Goal: Task Accomplishment & Management: Use online tool/utility

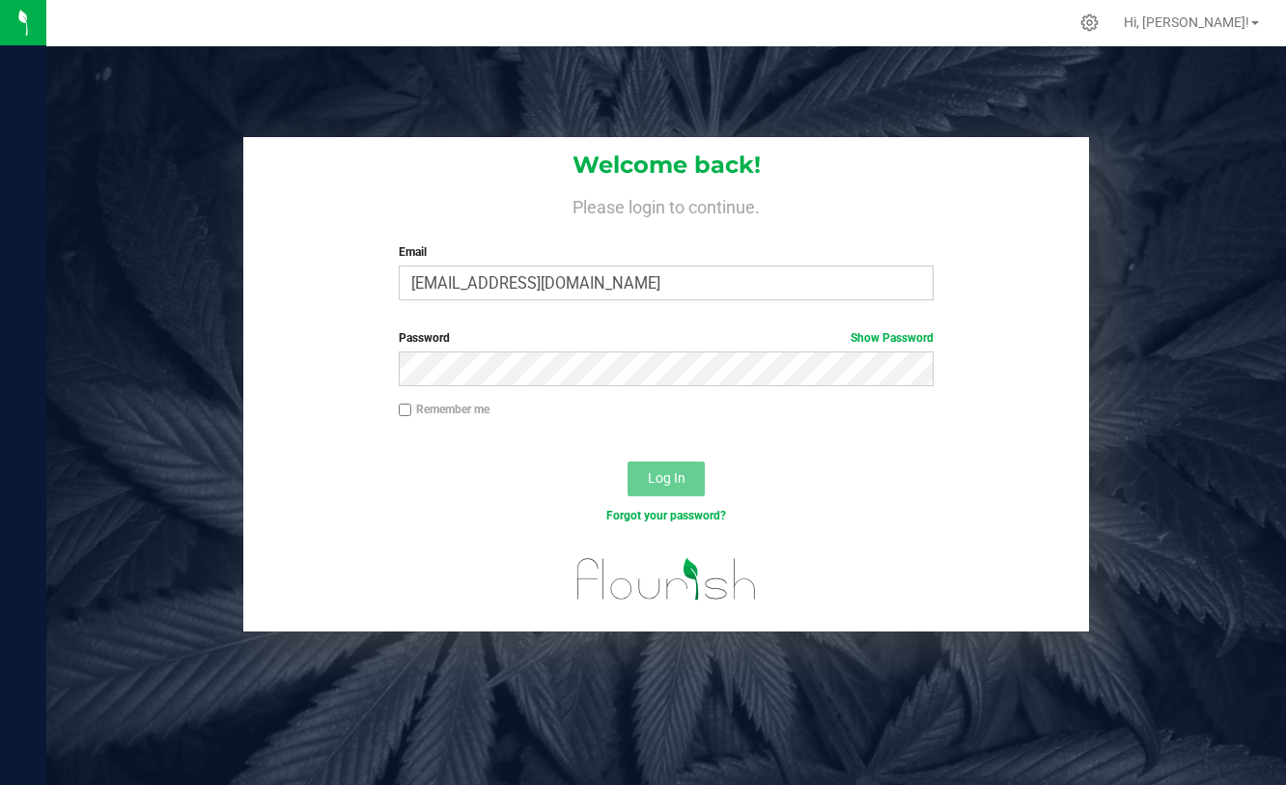
click at [477, 272] on input "[EMAIL_ADDRESS][DOMAIN_NAME]" at bounding box center [666, 282] width 535 height 35
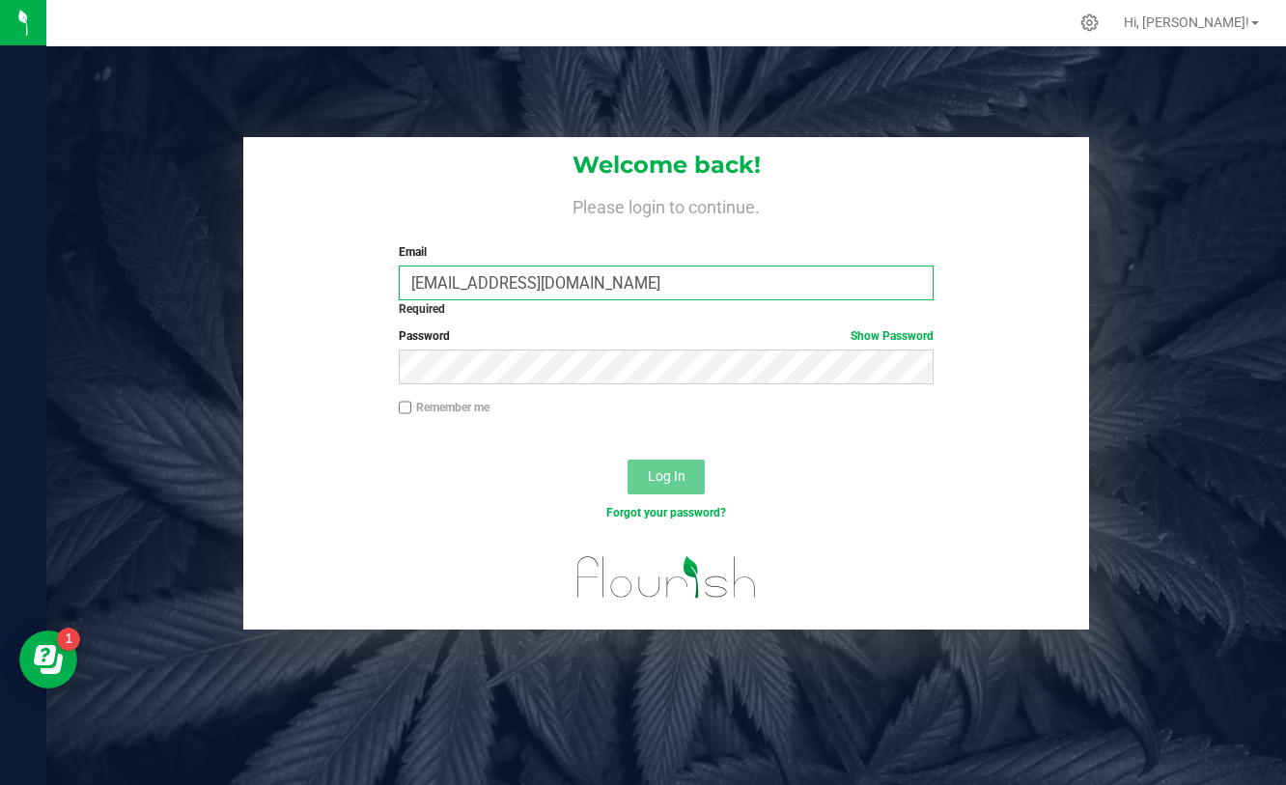
click at [614, 285] on input "[EMAIL_ADDRESS][DOMAIN_NAME]" at bounding box center [666, 282] width 535 height 35
drag, startPoint x: 614, startPoint y: 285, endPoint x: 371, endPoint y: 285, distance: 243.2
click at [371, 285] on div "Welcome back! Please login to continue. Email [EMAIL_ADDRESS][DOMAIN_NAME] Requ…" at bounding box center [666, 225] width 846 height 177
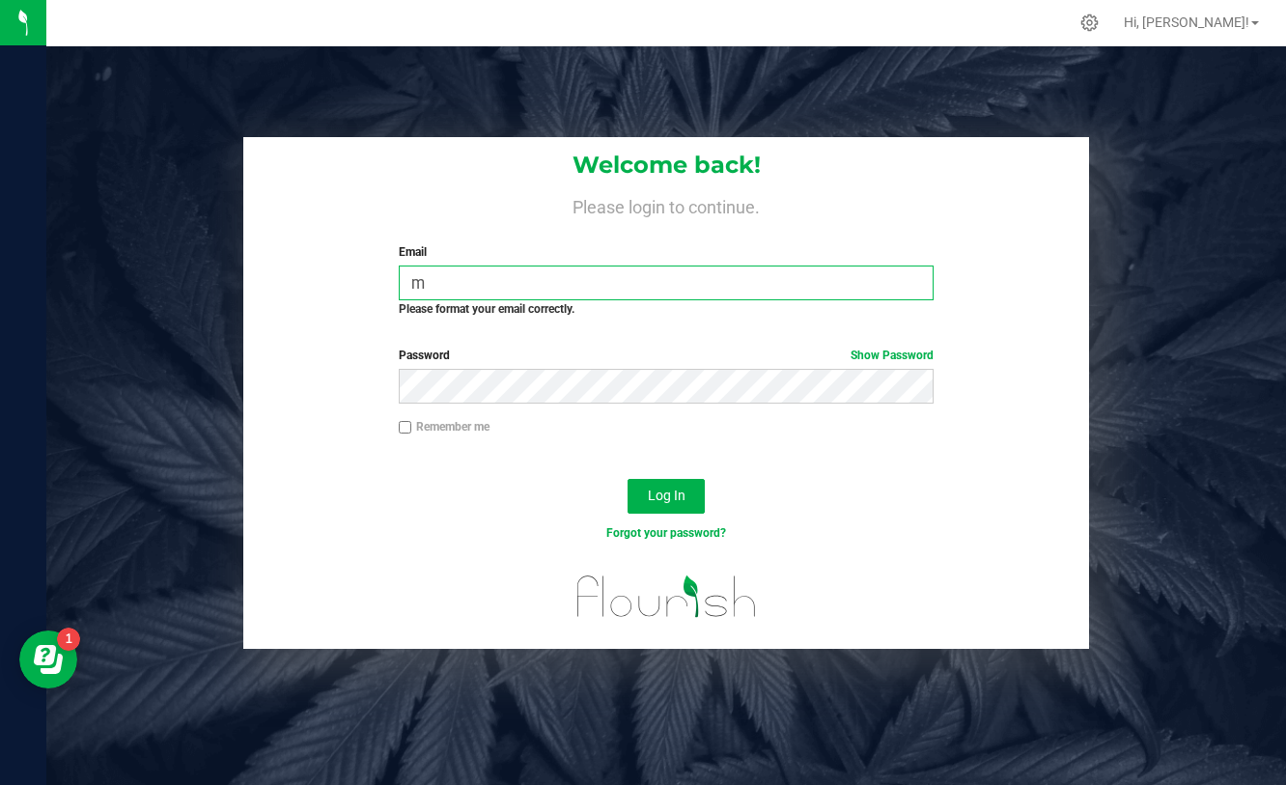
type input "[EMAIL_ADDRESS][DOMAIN_NAME]"
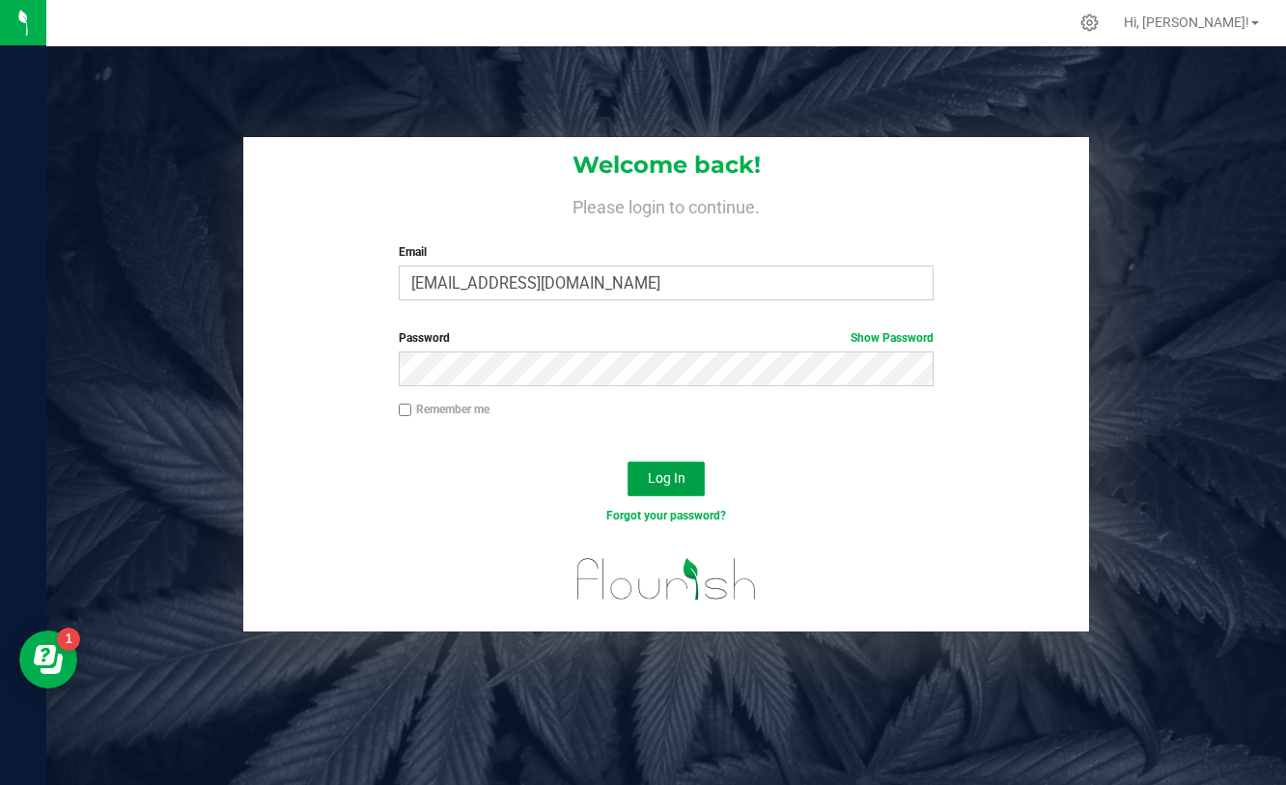
click at [678, 470] on span "Log In" at bounding box center [667, 477] width 38 height 15
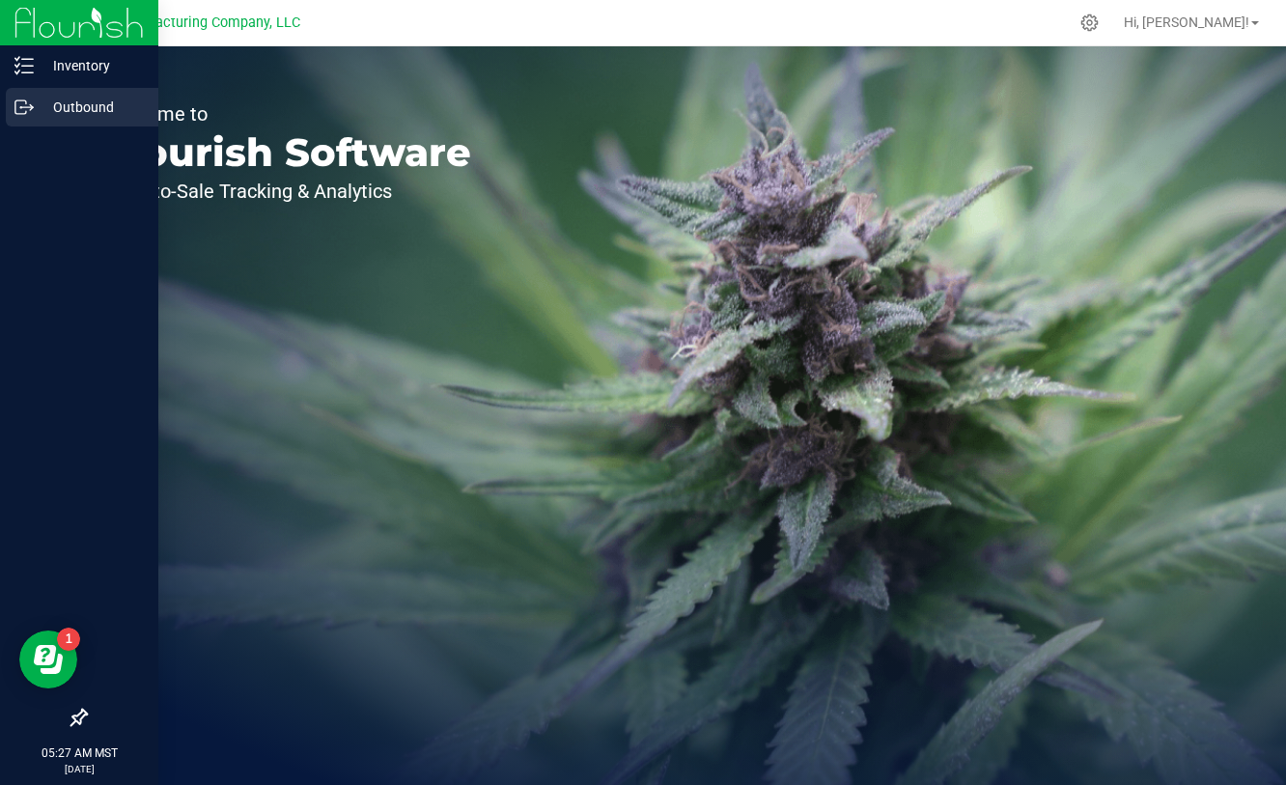
click at [34, 111] on p "Outbound" at bounding box center [92, 107] width 116 height 23
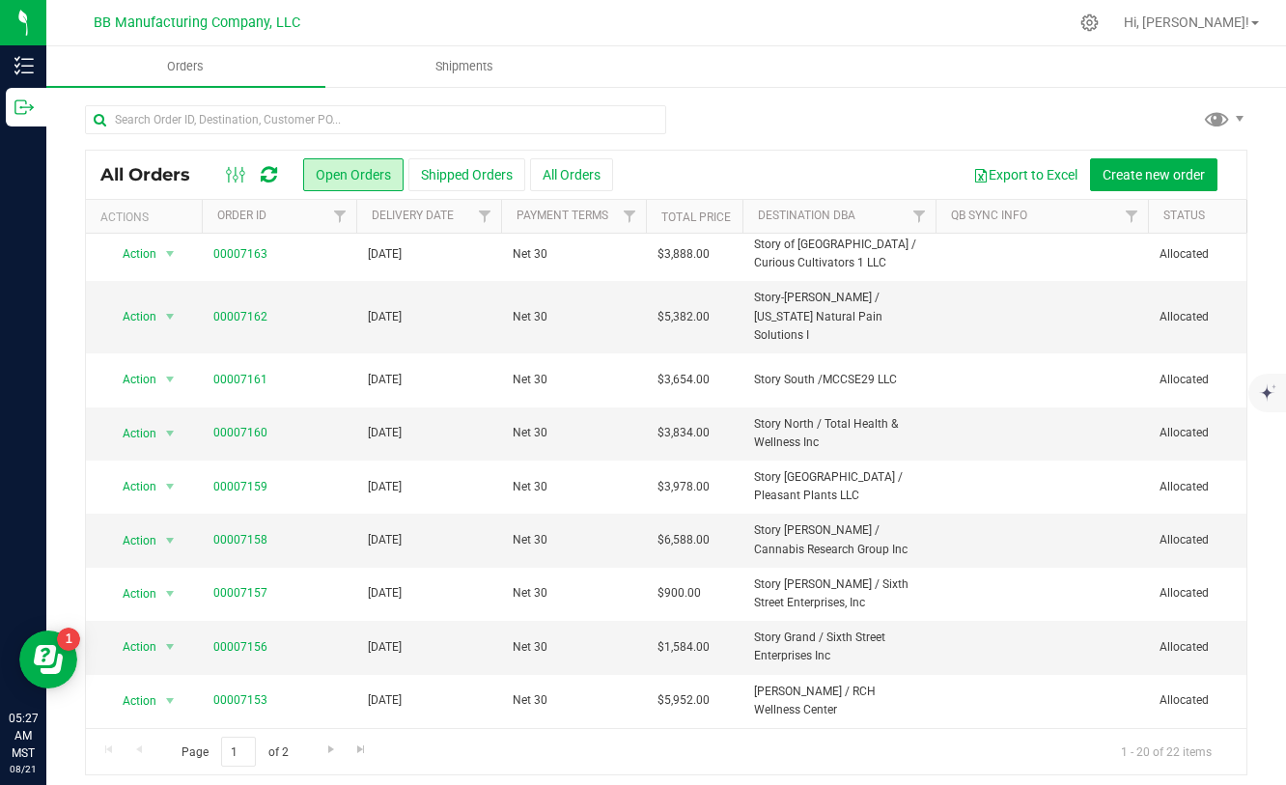
scroll to position [574, 0]
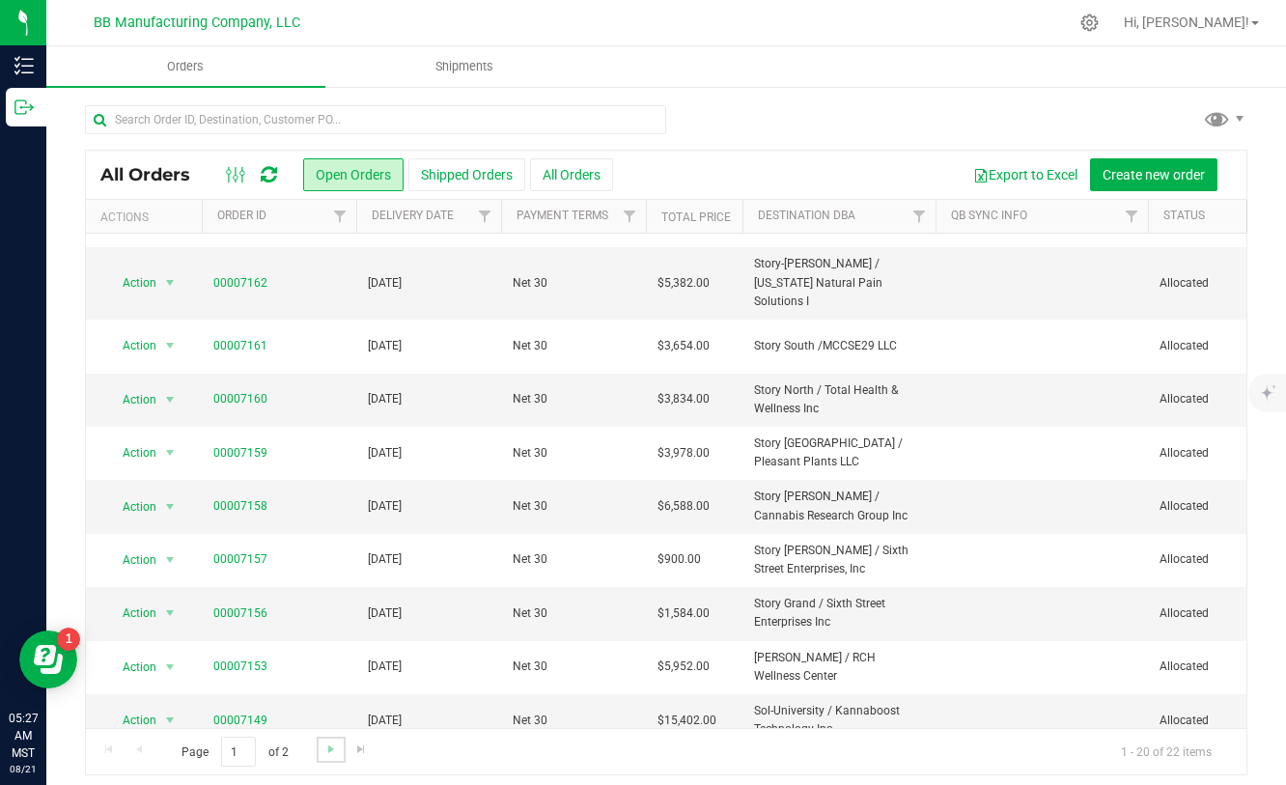
click at [329, 757] on link "Go to the next page" at bounding box center [331, 749] width 28 height 26
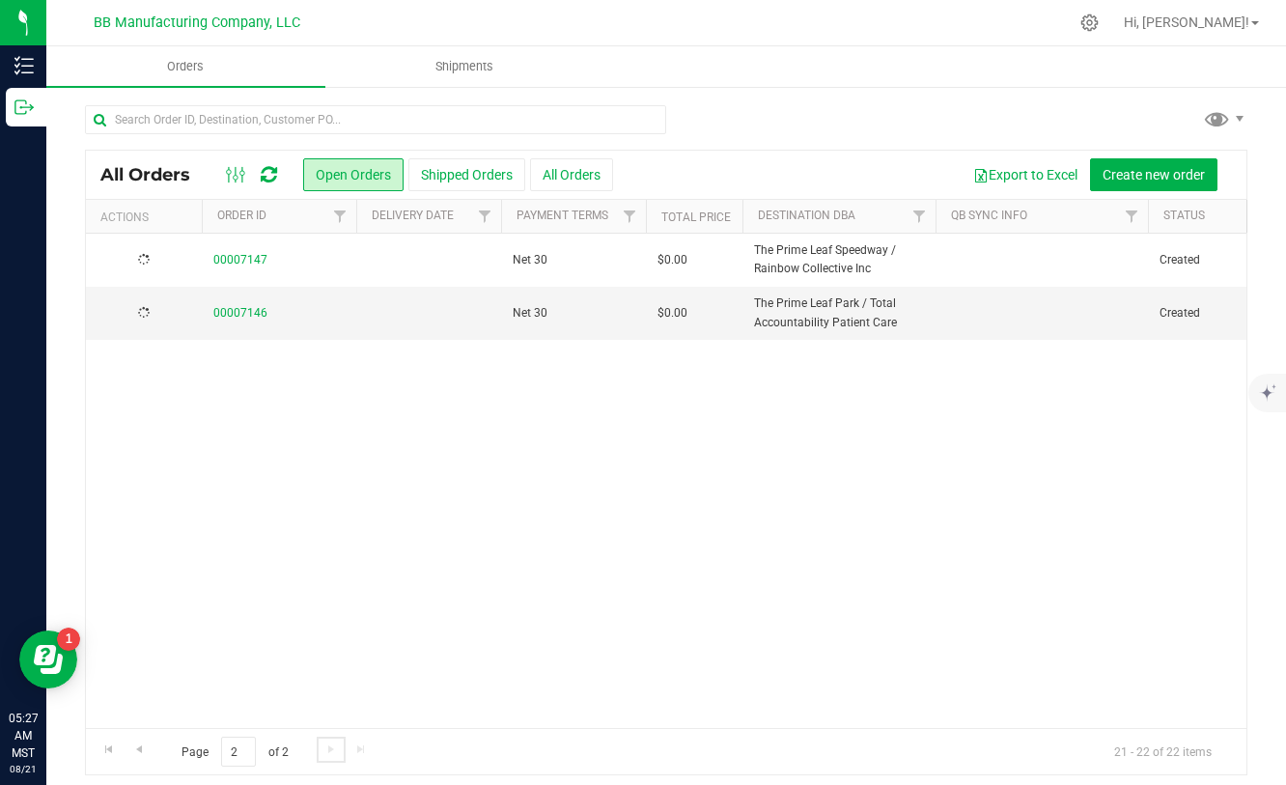
scroll to position [0, 0]
click at [142, 748] on span "Go to the previous page" at bounding box center [138, 748] width 15 height 15
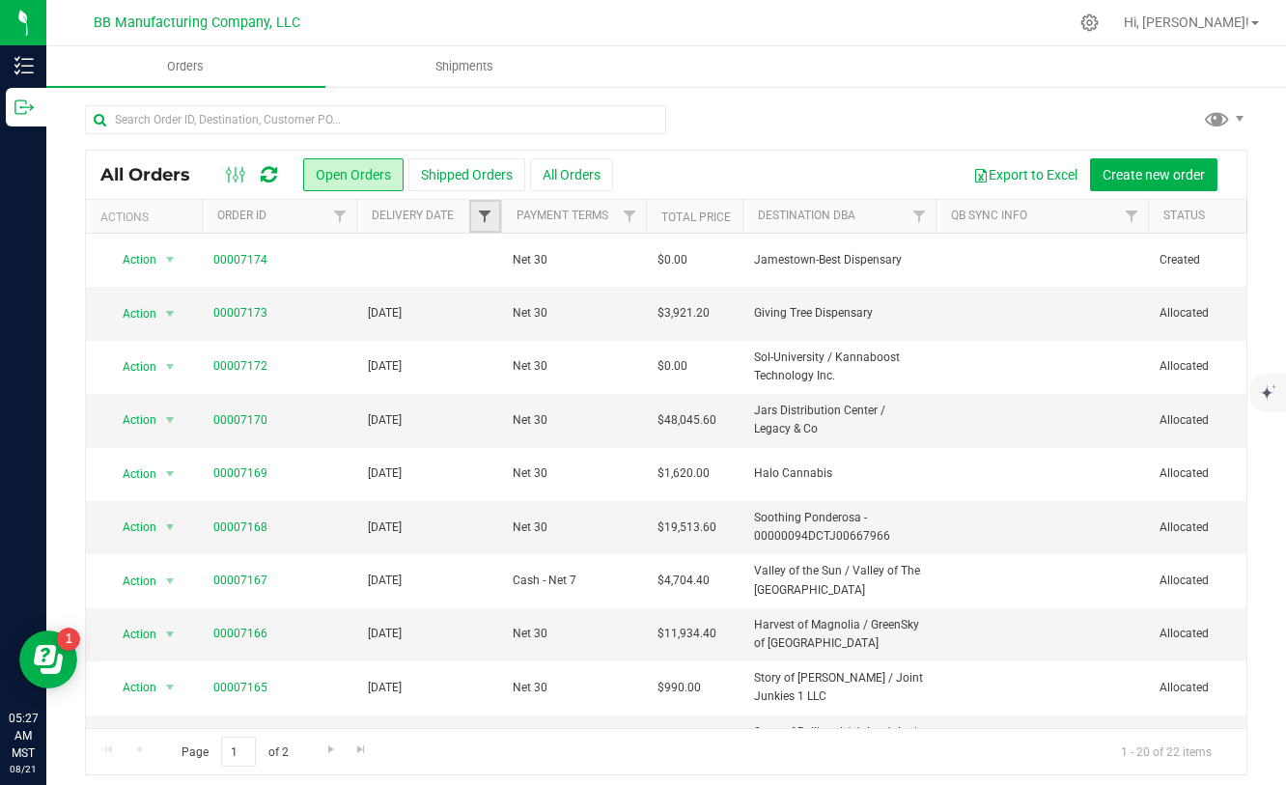
click at [480, 209] on span "Filter" at bounding box center [484, 215] width 15 height 15
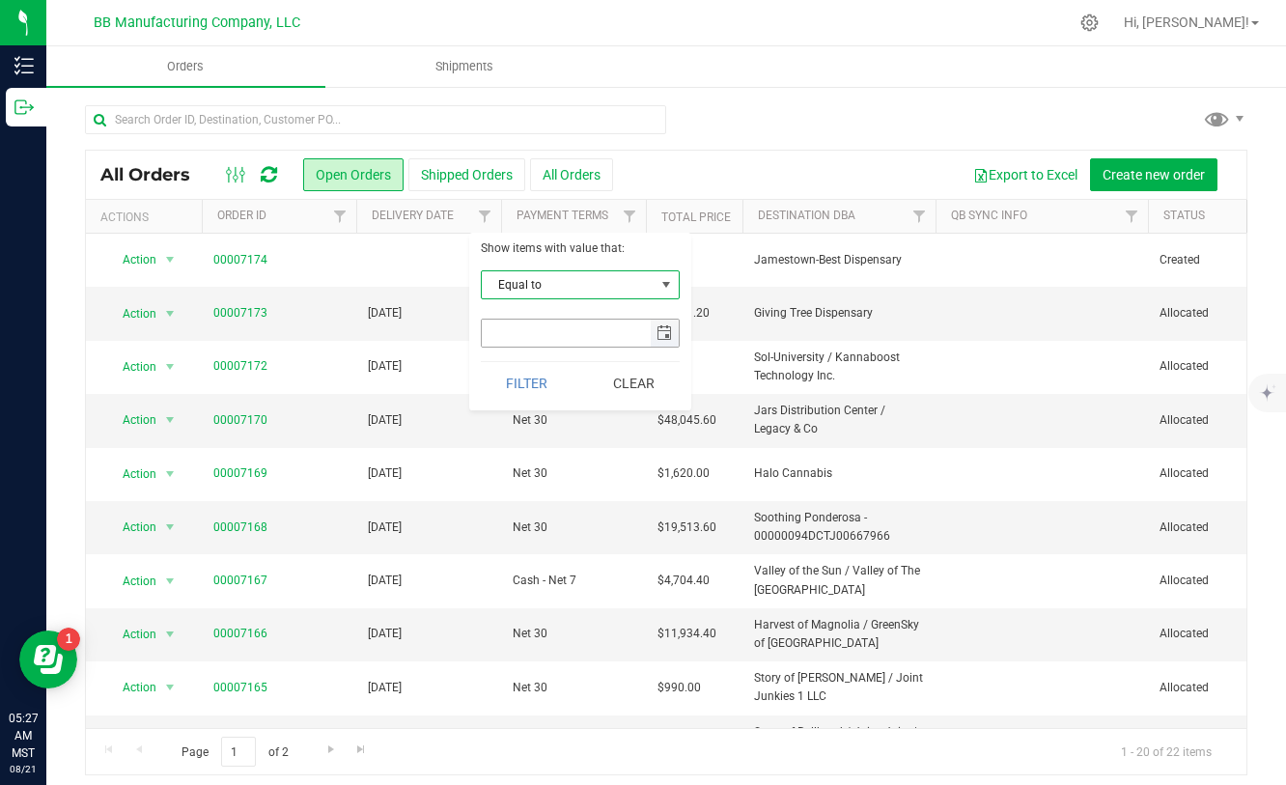
click at [667, 325] on span "select" at bounding box center [663, 332] width 15 height 15
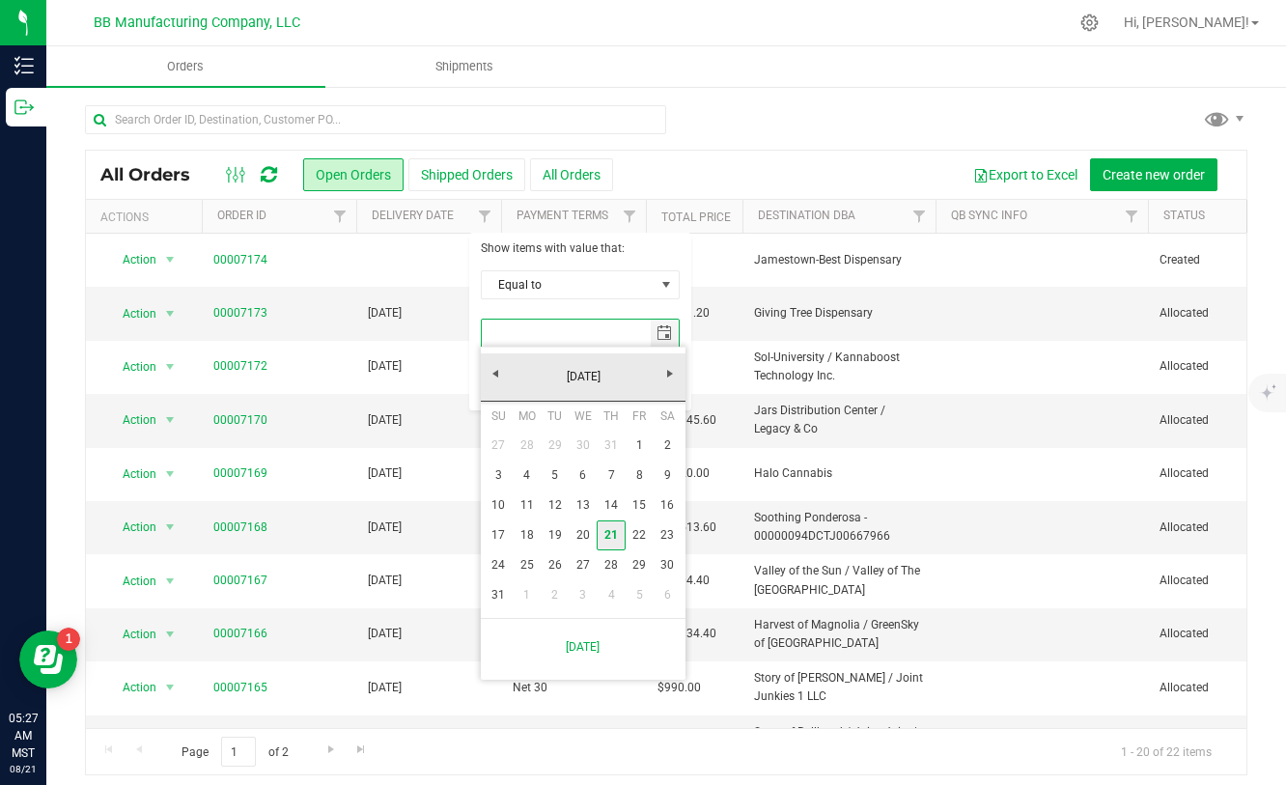
click at [608, 529] on link "21" at bounding box center [610, 535] width 28 height 30
type input "[DATE]"
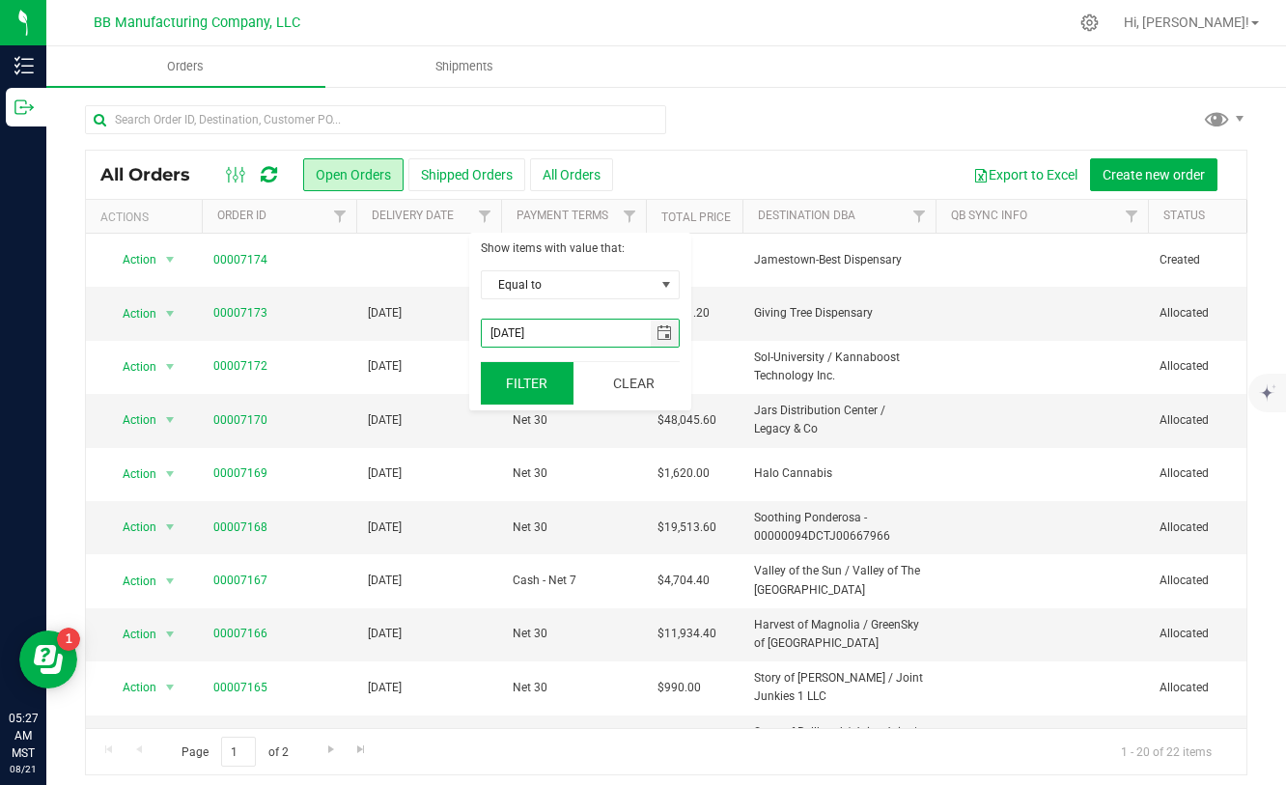
click at [535, 391] on button "Filter" at bounding box center [527, 383] width 93 height 42
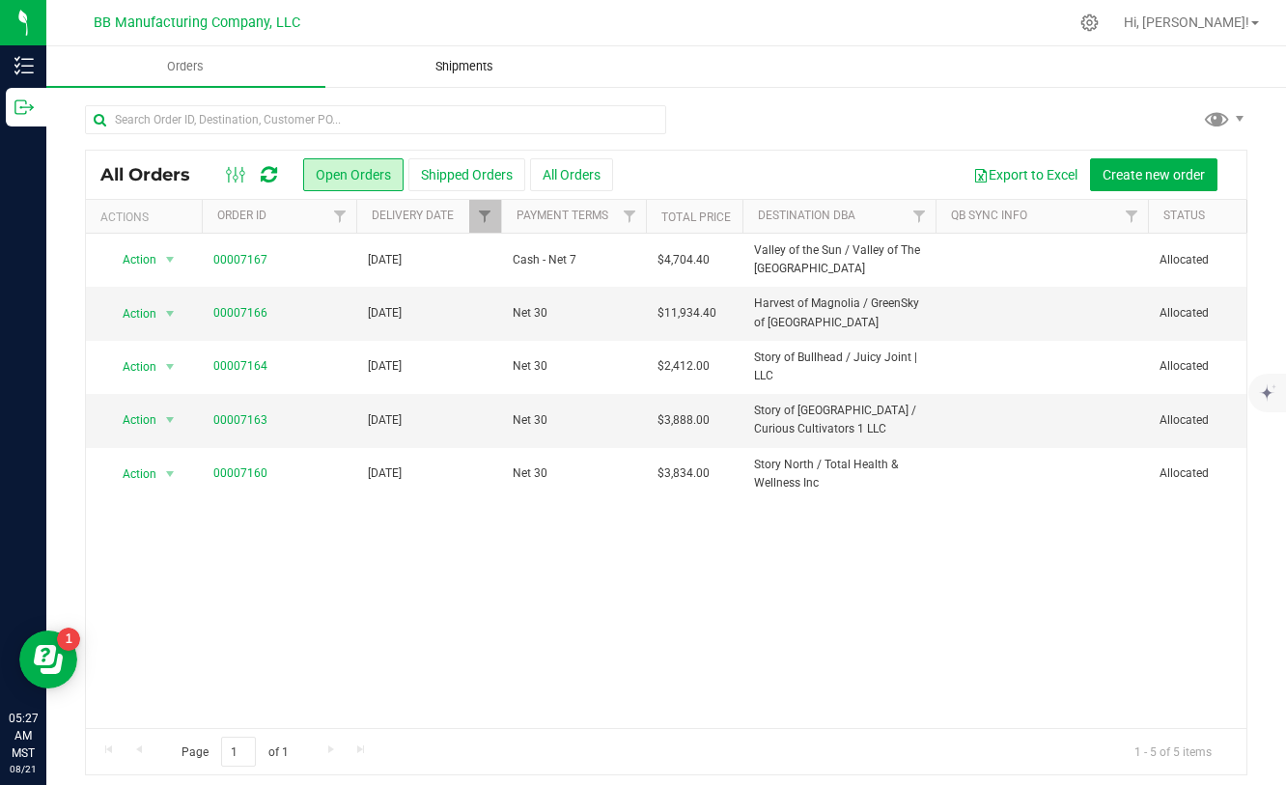
click at [443, 74] on span "Shipments" at bounding box center [464, 66] width 110 height 17
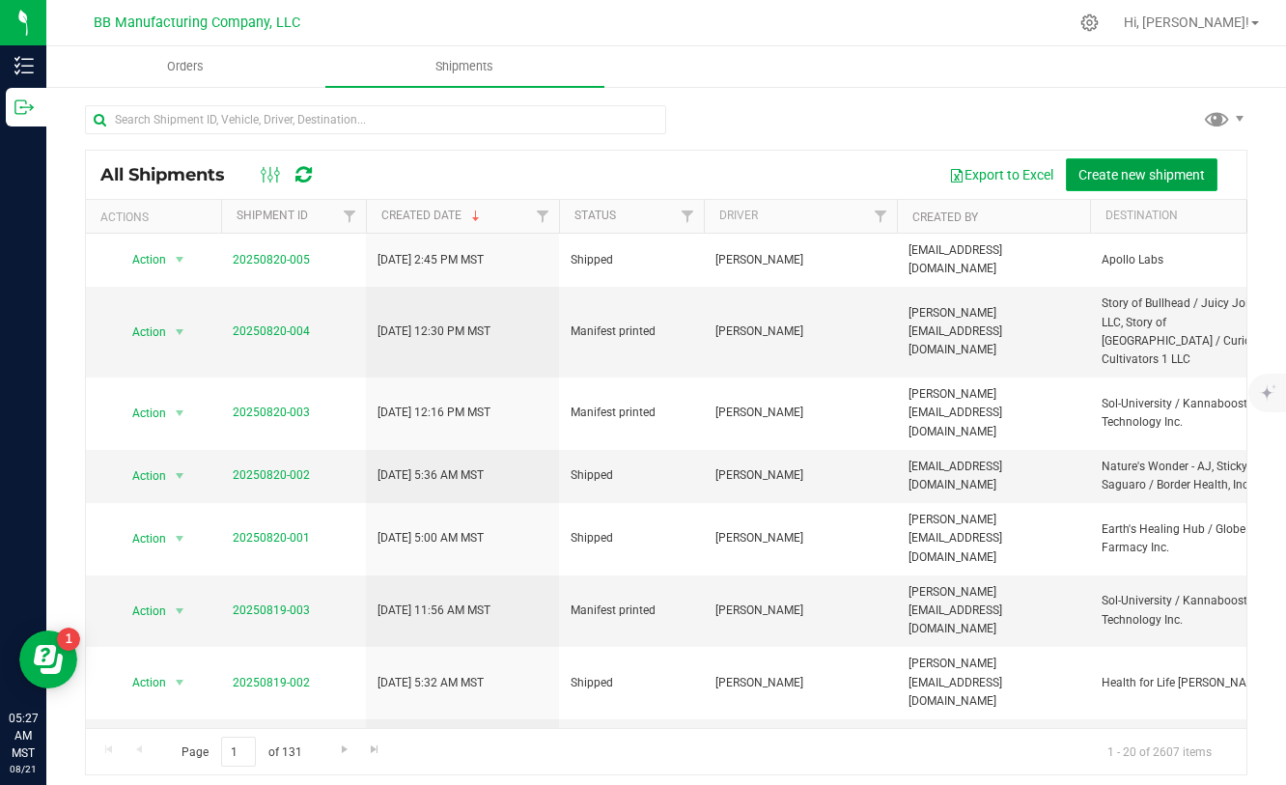
click at [1122, 171] on span "Create new shipment" at bounding box center [1141, 174] width 126 height 15
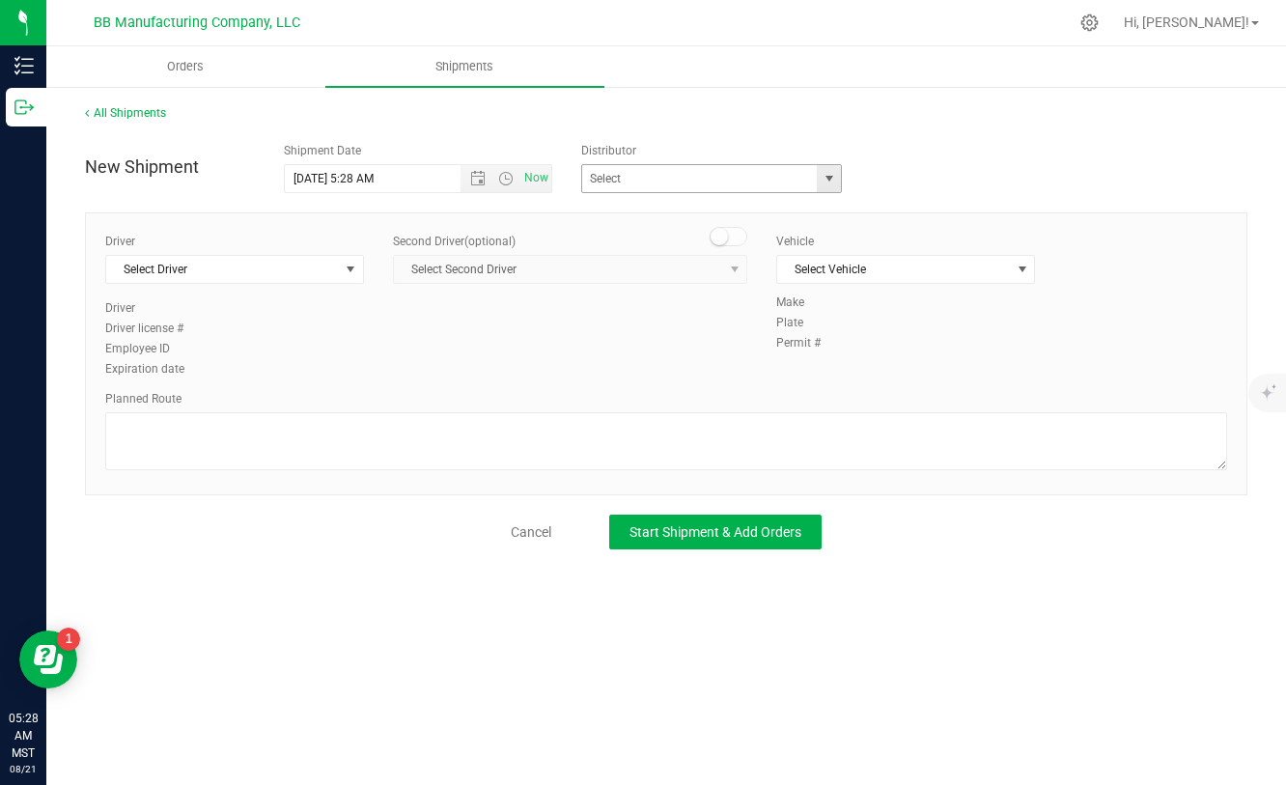
click at [836, 184] on span "select" at bounding box center [828, 178] width 15 height 15
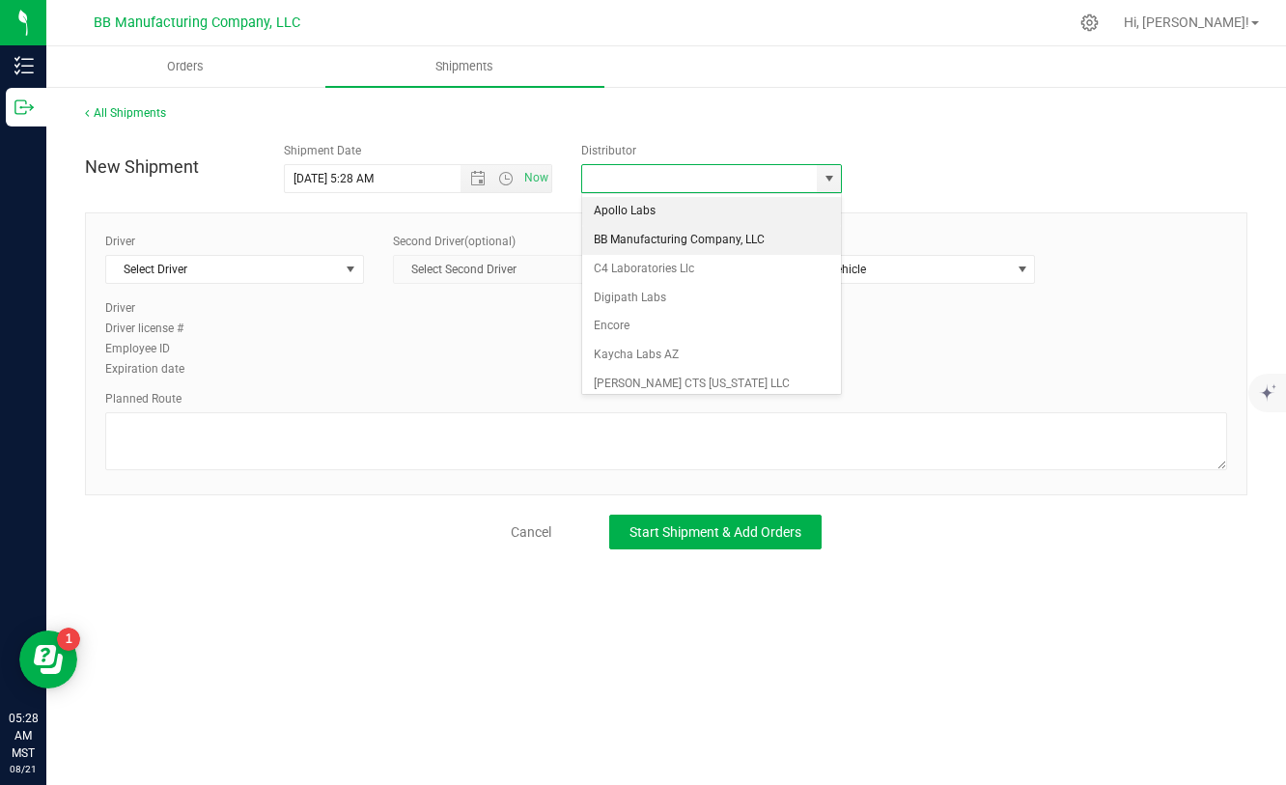
click at [686, 243] on li "BB Manufacturing Company, LLC" at bounding box center [711, 240] width 259 height 29
type input "BB Manufacturing Company, LLC"
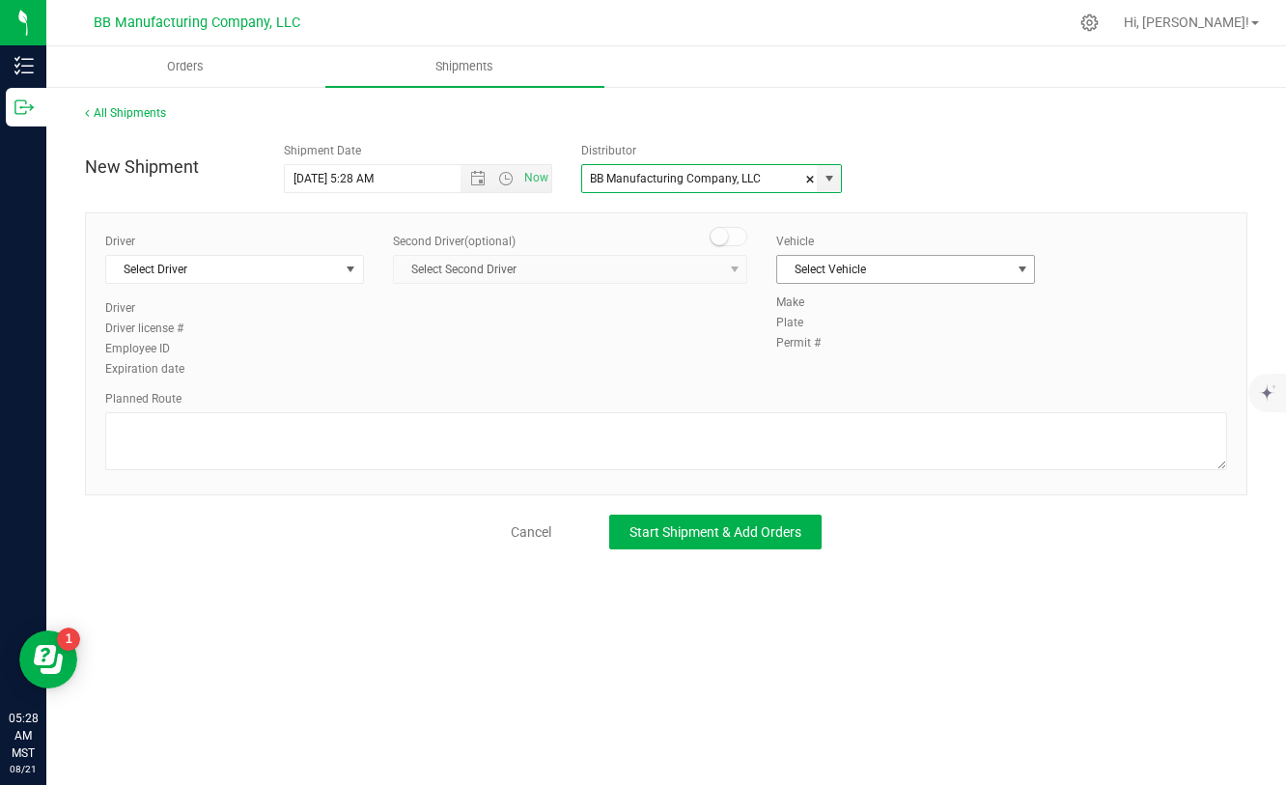
click at [916, 275] on span "Select Vehicle" at bounding box center [893, 269] width 233 height 27
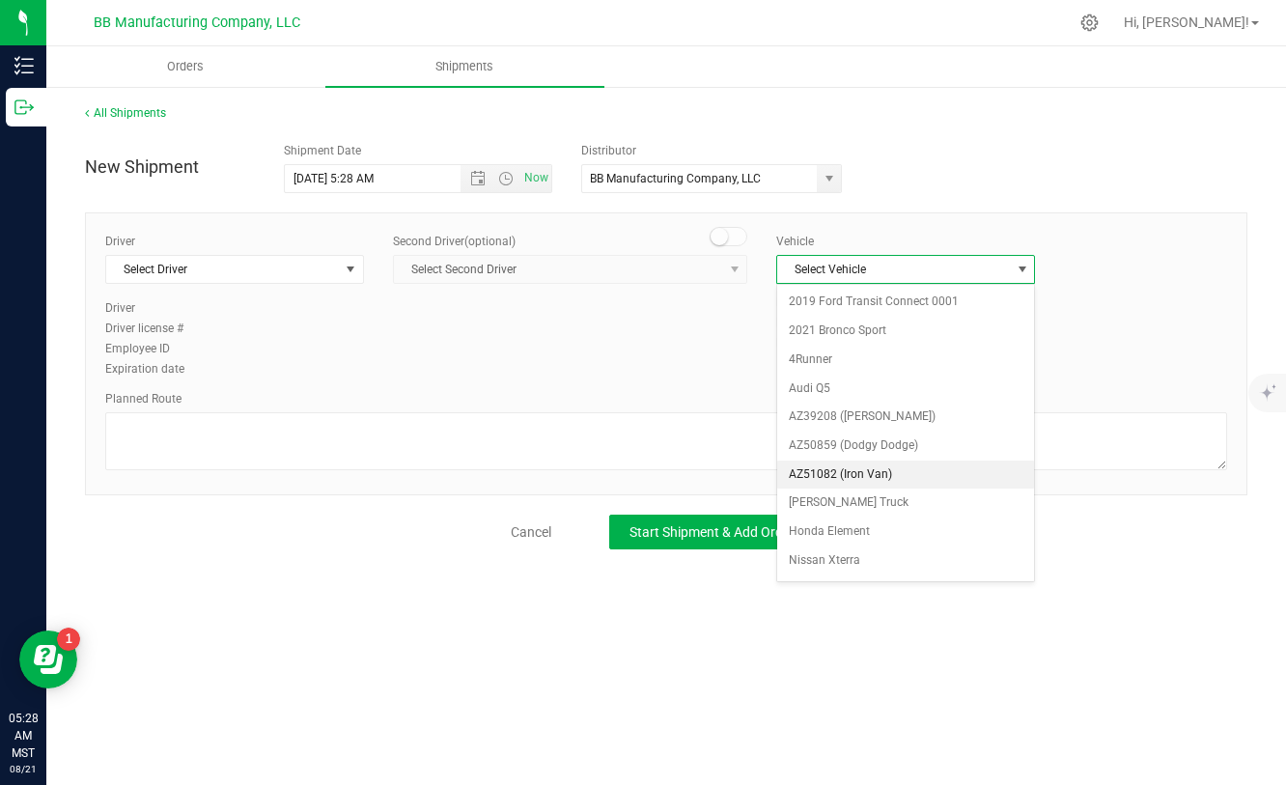
click at [857, 469] on li "AZ51082 (Iron Van)" at bounding box center [905, 474] width 257 height 29
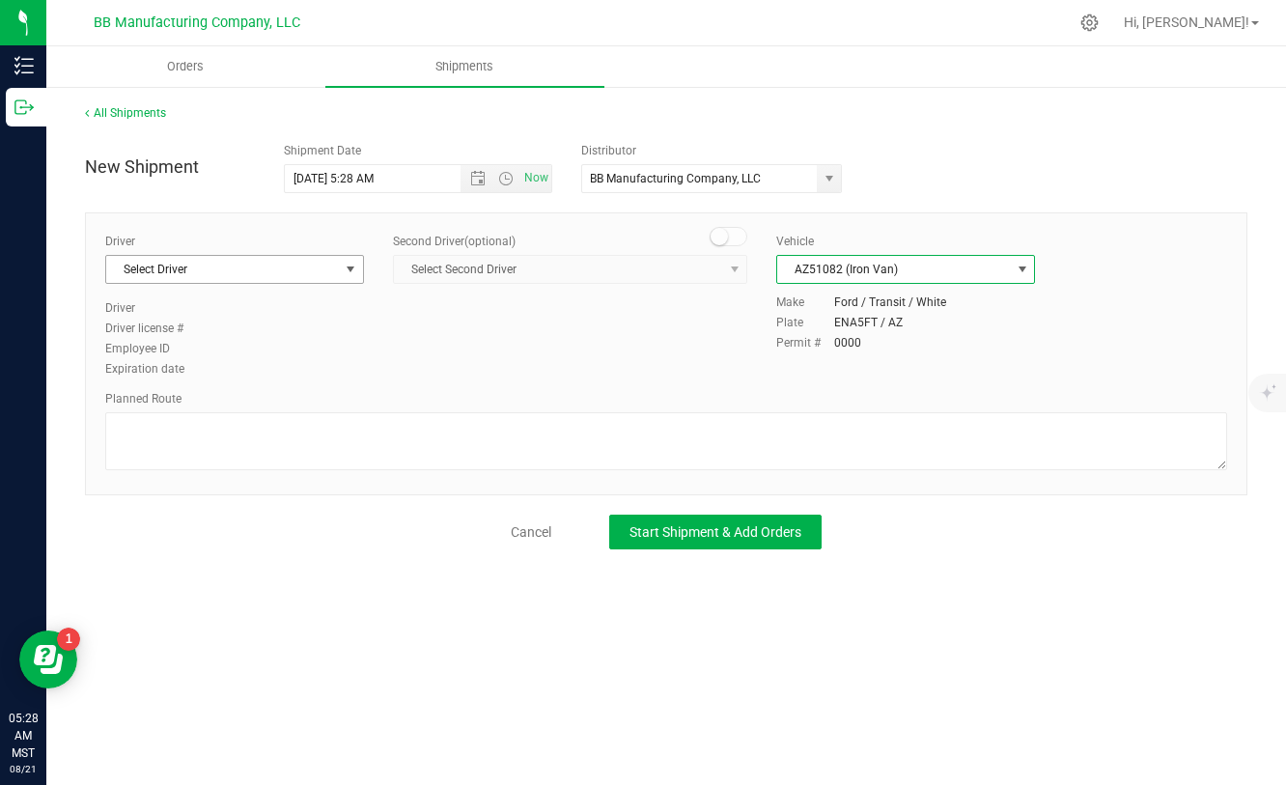
click at [341, 274] on span "select" at bounding box center [351, 269] width 24 height 27
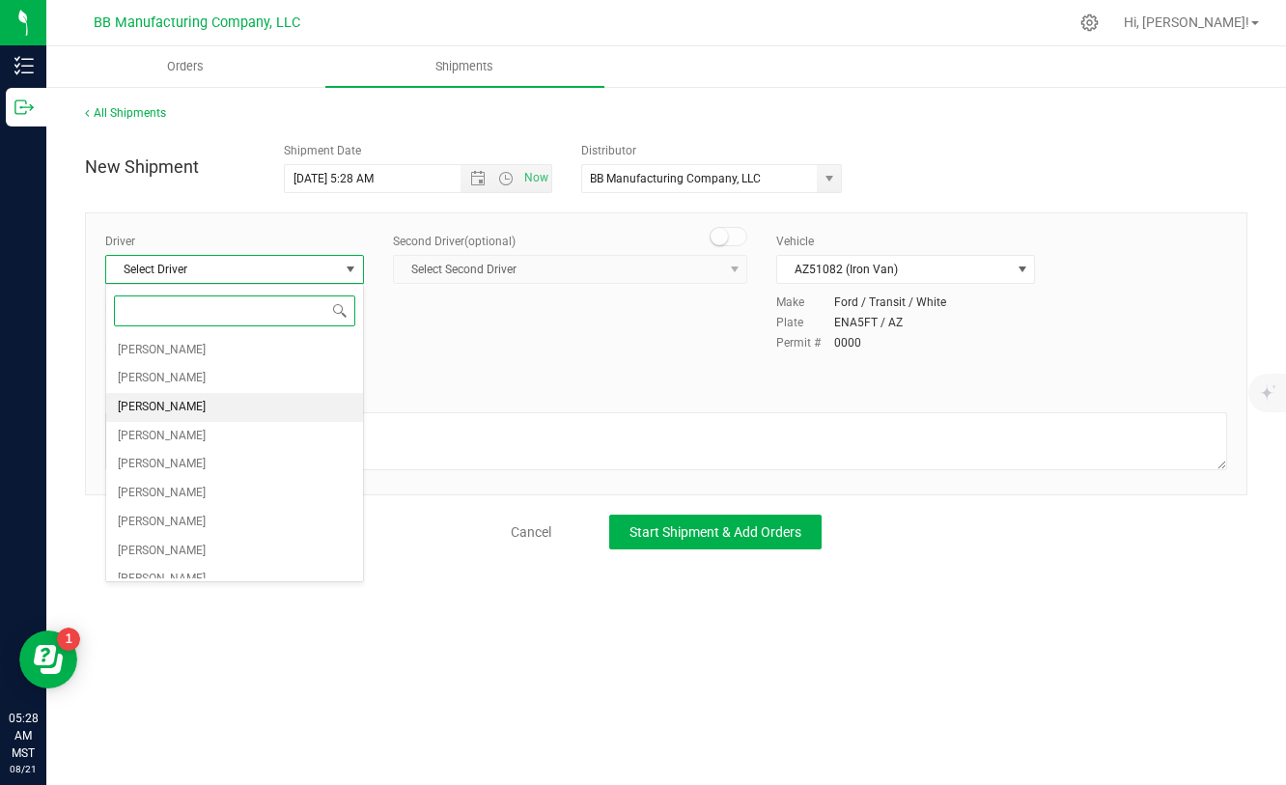
click at [162, 402] on span "[PERSON_NAME]" at bounding box center [162, 407] width 88 height 25
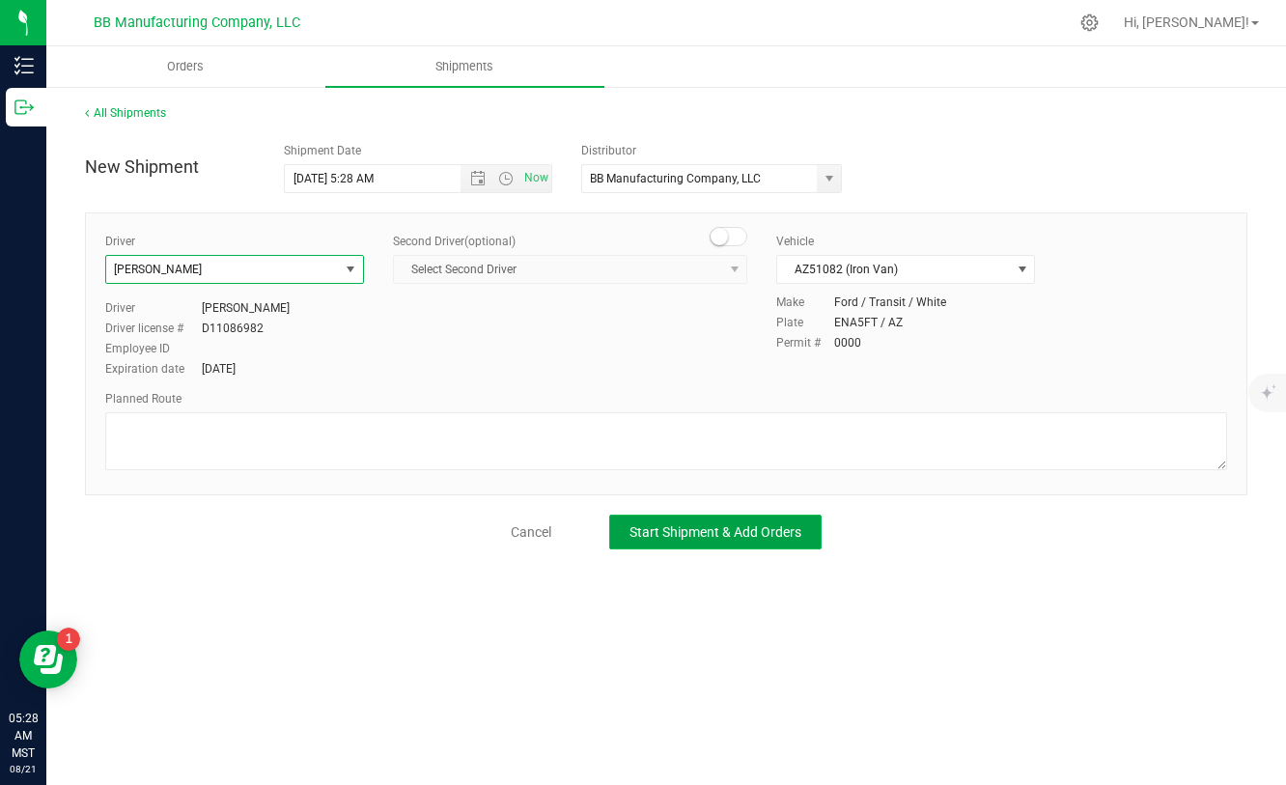
click at [736, 541] on button "Start Shipment & Add Orders" at bounding box center [715, 531] width 212 height 35
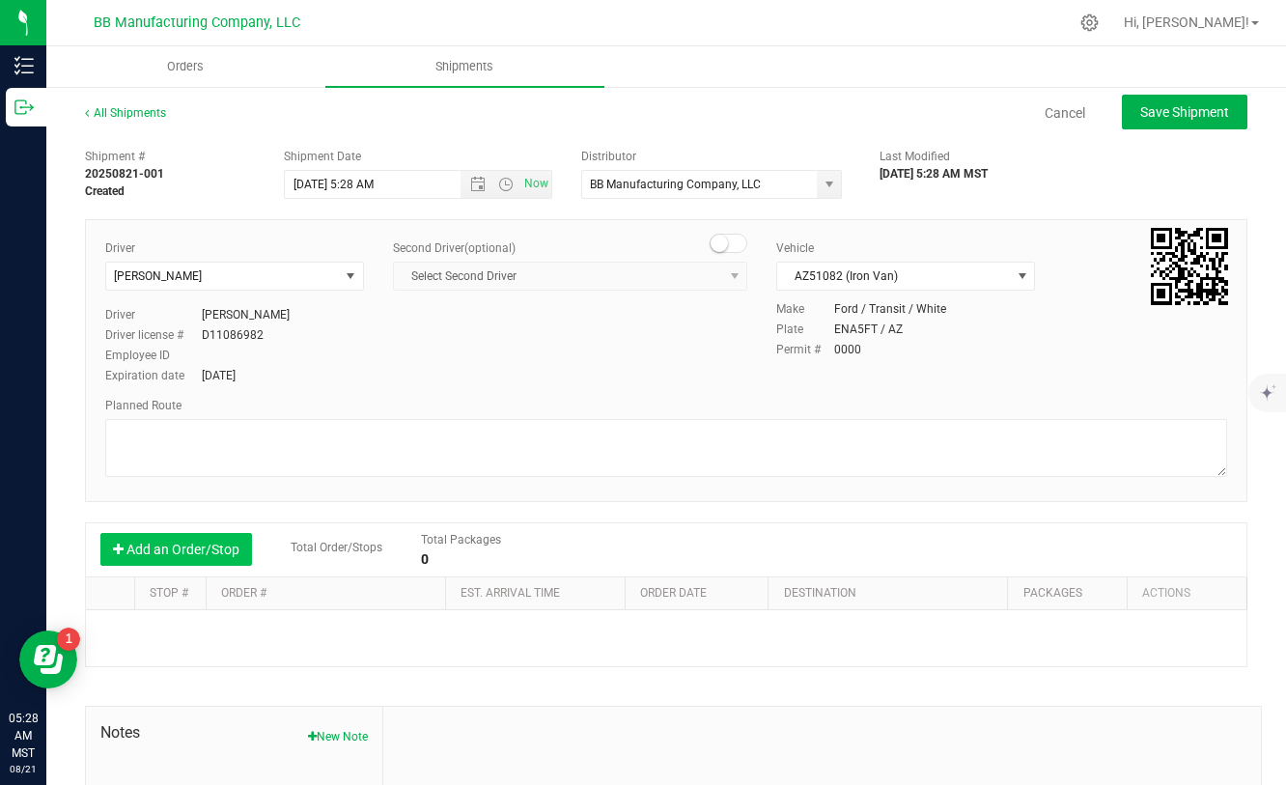
click at [153, 558] on button "Add an Order/Stop" at bounding box center [176, 549] width 152 height 33
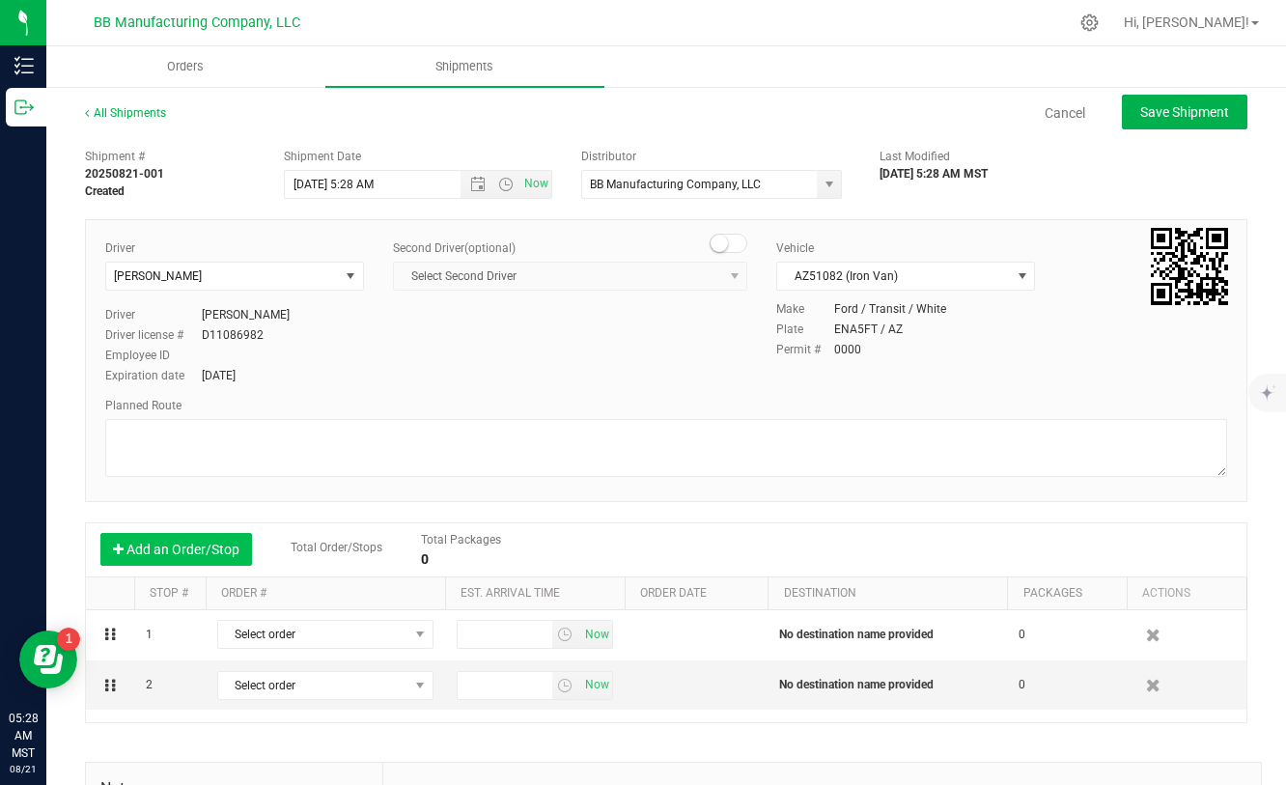
click at [153, 558] on button "Add an Order/Stop" at bounding box center [176, 549] width 152 height 33
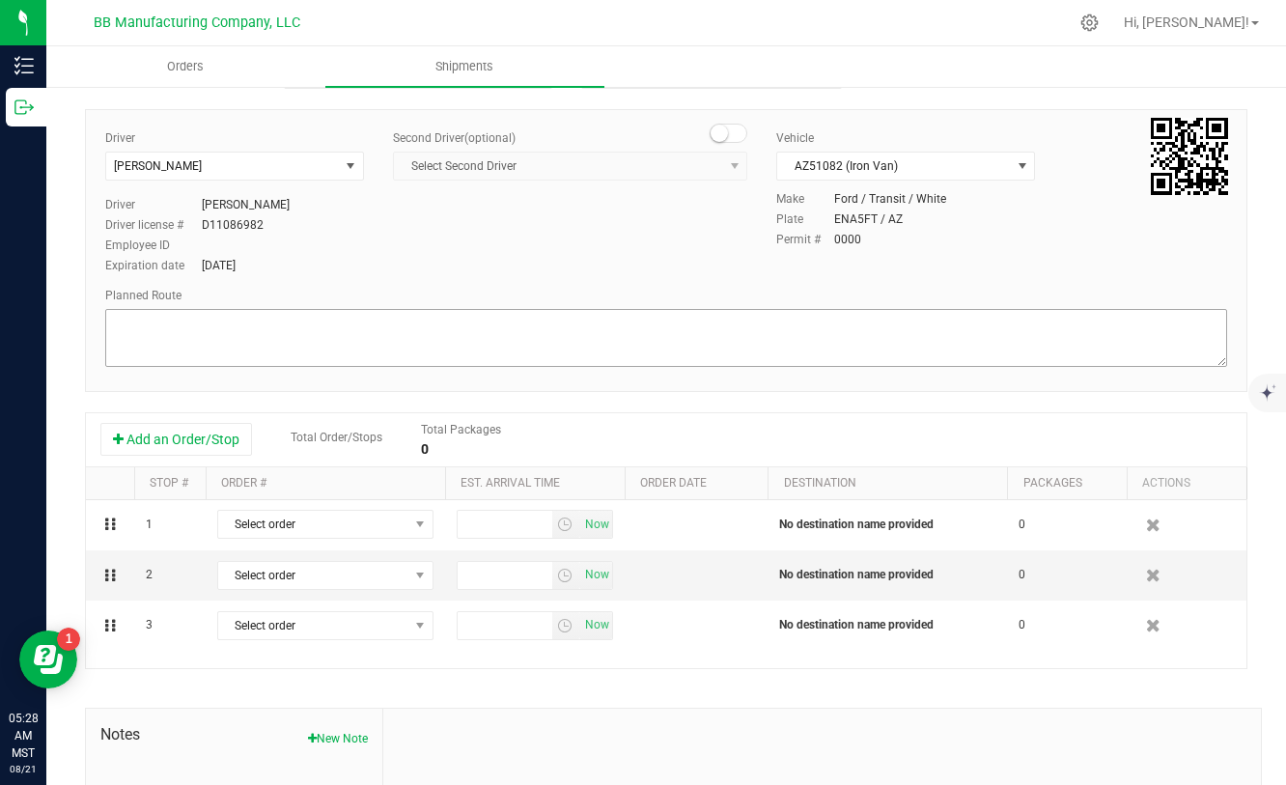
scroll to position [109, 0]
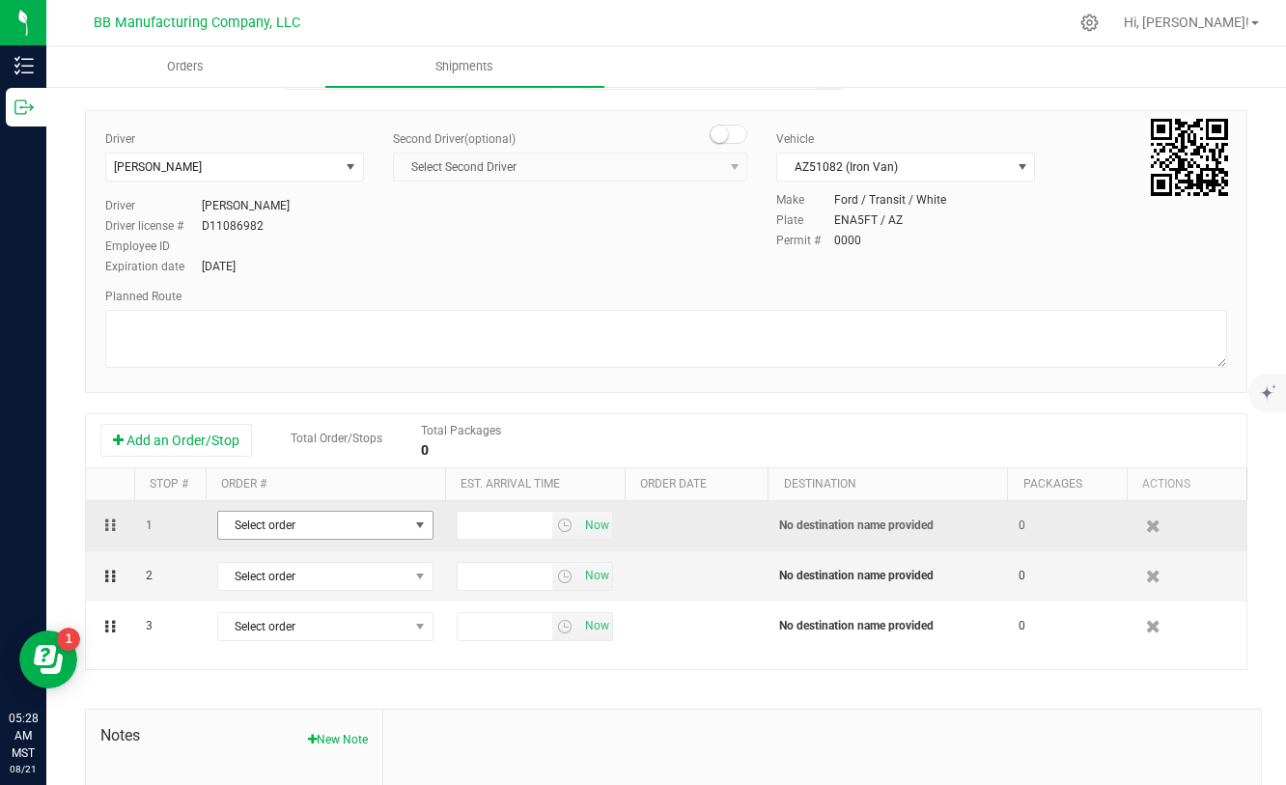
click at [417, 523] on span "select" at bounding box center [419, 524] width 15 height 15
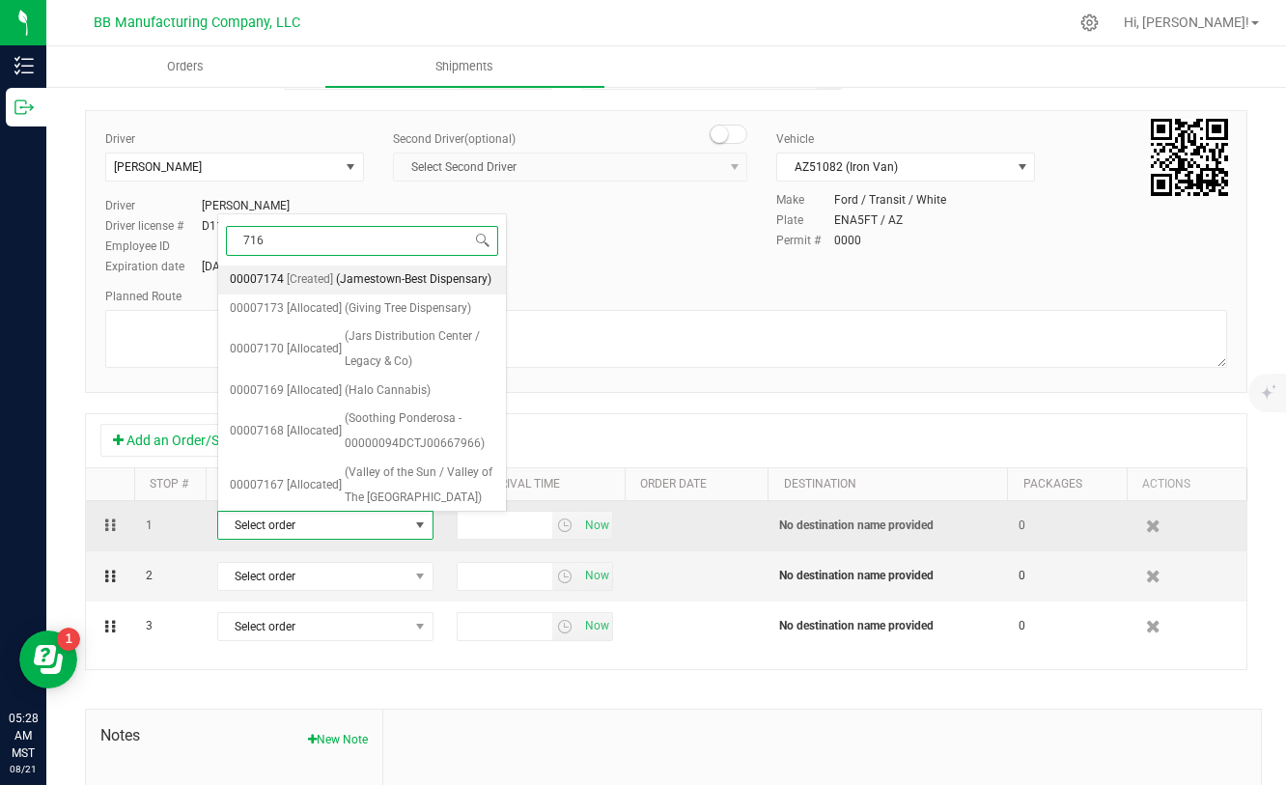
type input "7166"
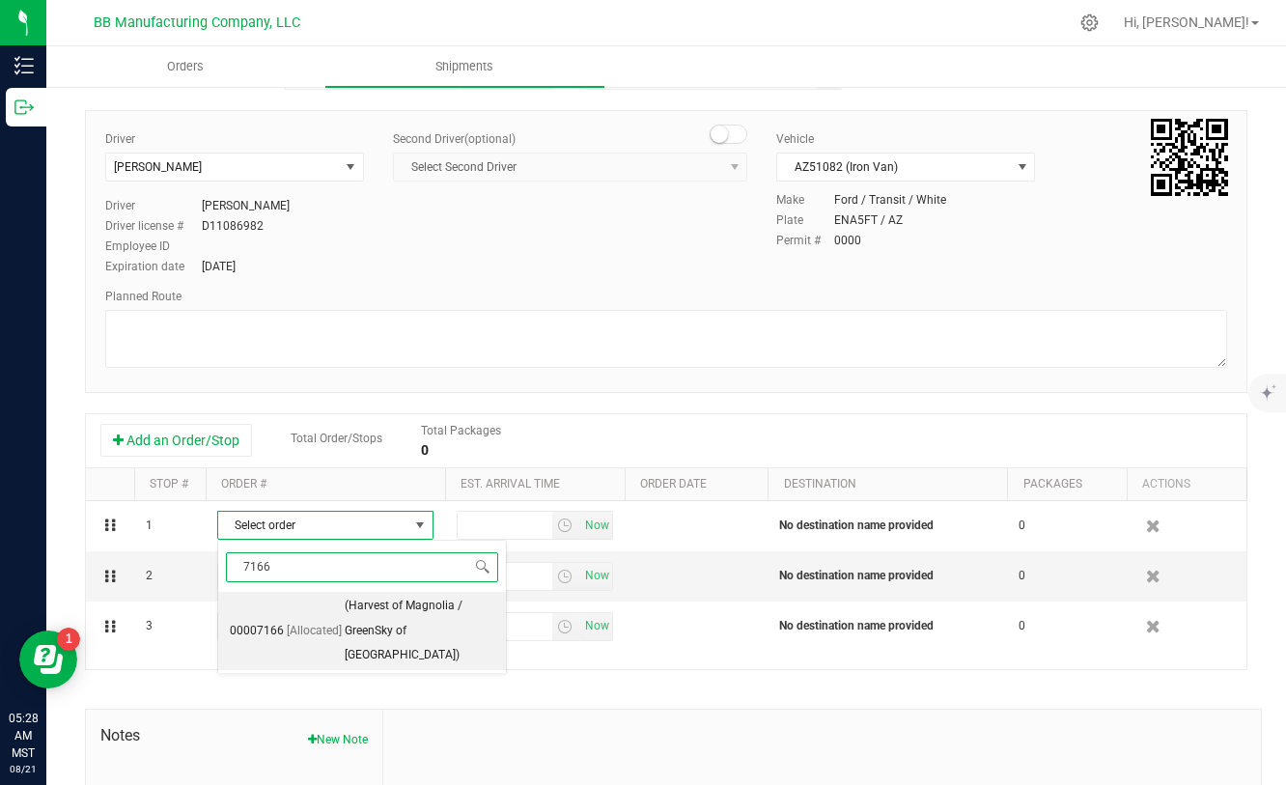
click at [403, 610] on span "(Harvest of Magnolia / GreenSky of [GEOGRAPHIC_DATA])" at bounding box center [420, 631] width 150 height 74
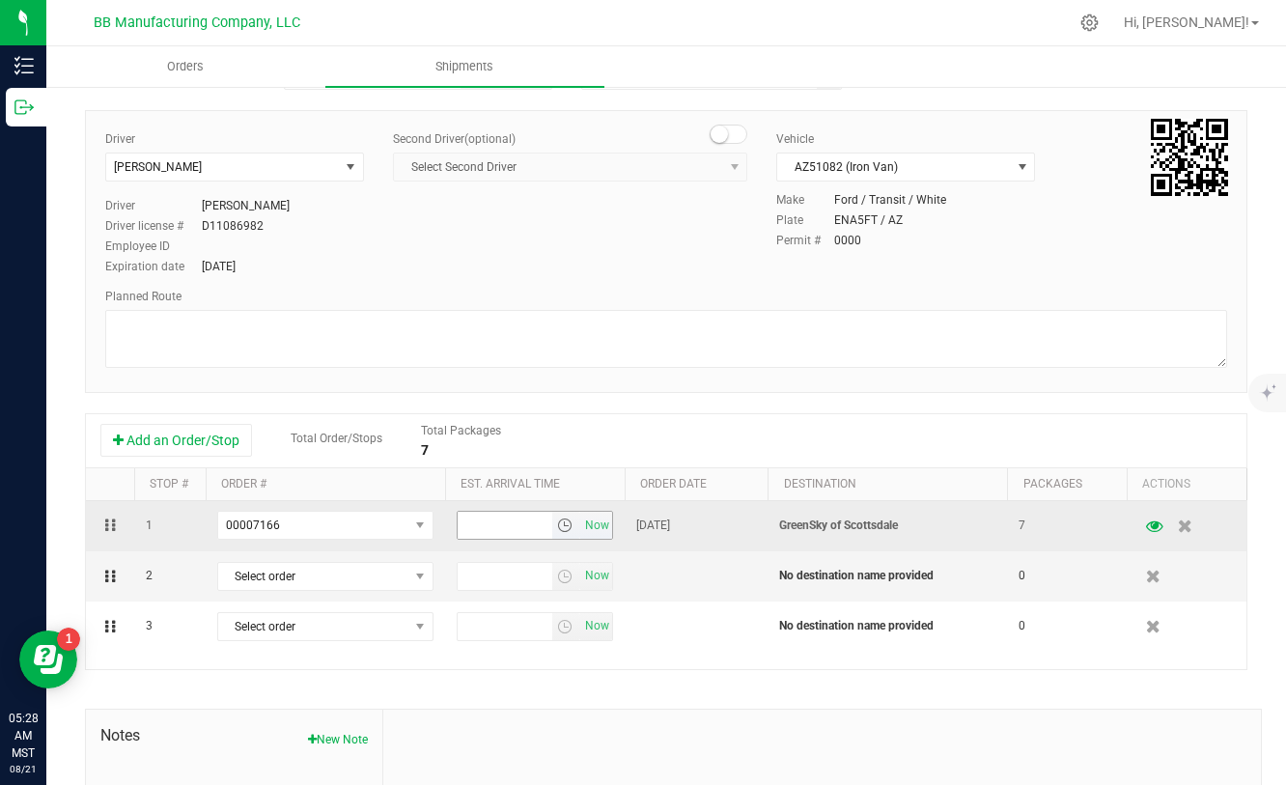
click at [558, 531] on span "select" at bounding box center [564, 524] width 15 height 15
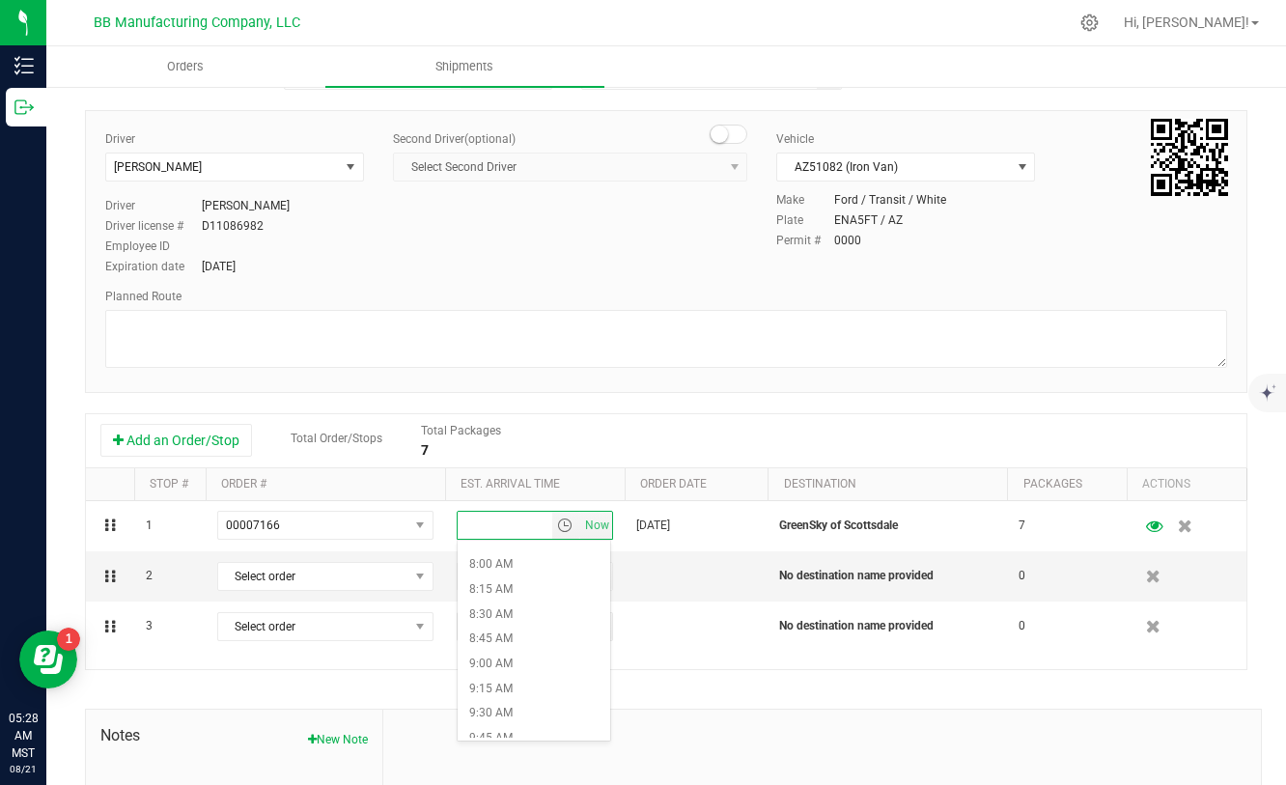
scroll to position [775, 0]
click at [505, 572] on li "8:00 AM" at bounding box center [534, 575] width 153 height 25
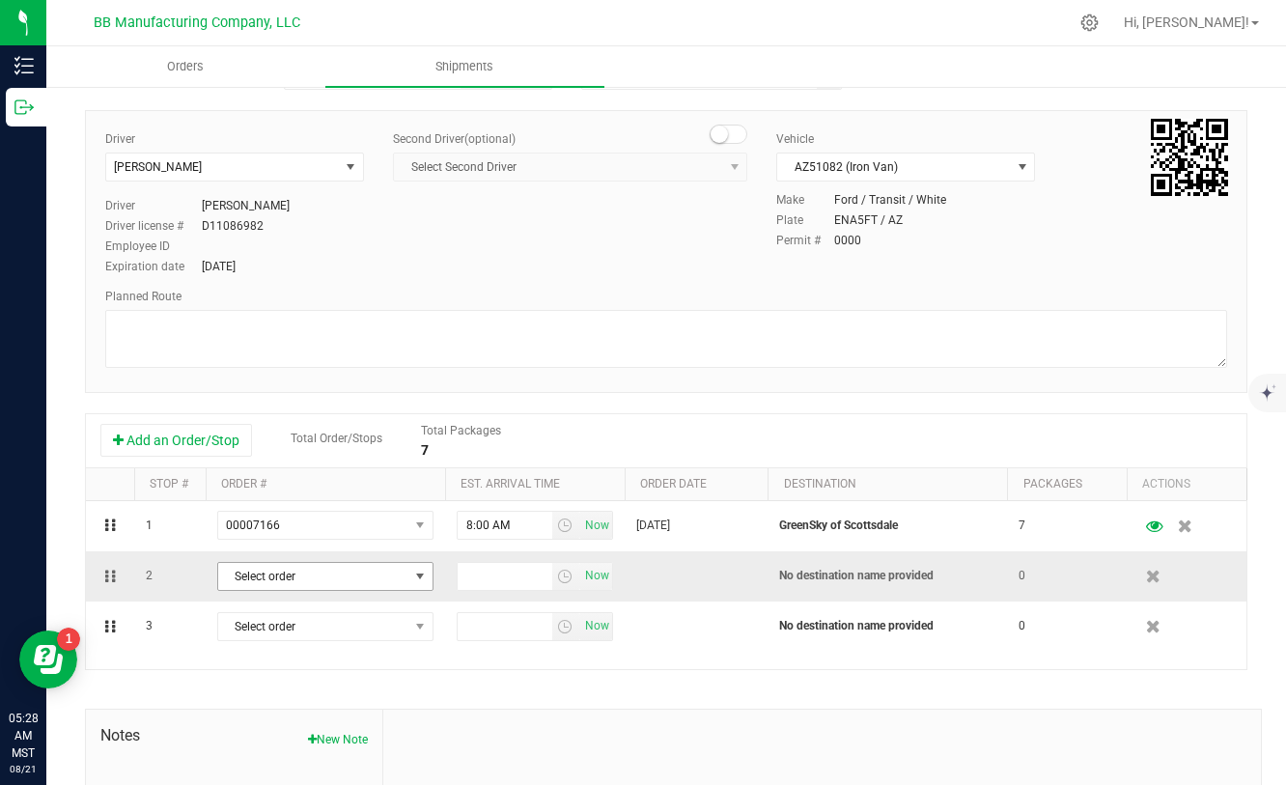
click at [394, 569] on span "Select order" at bounding box center [313, 576] width 190 height 27
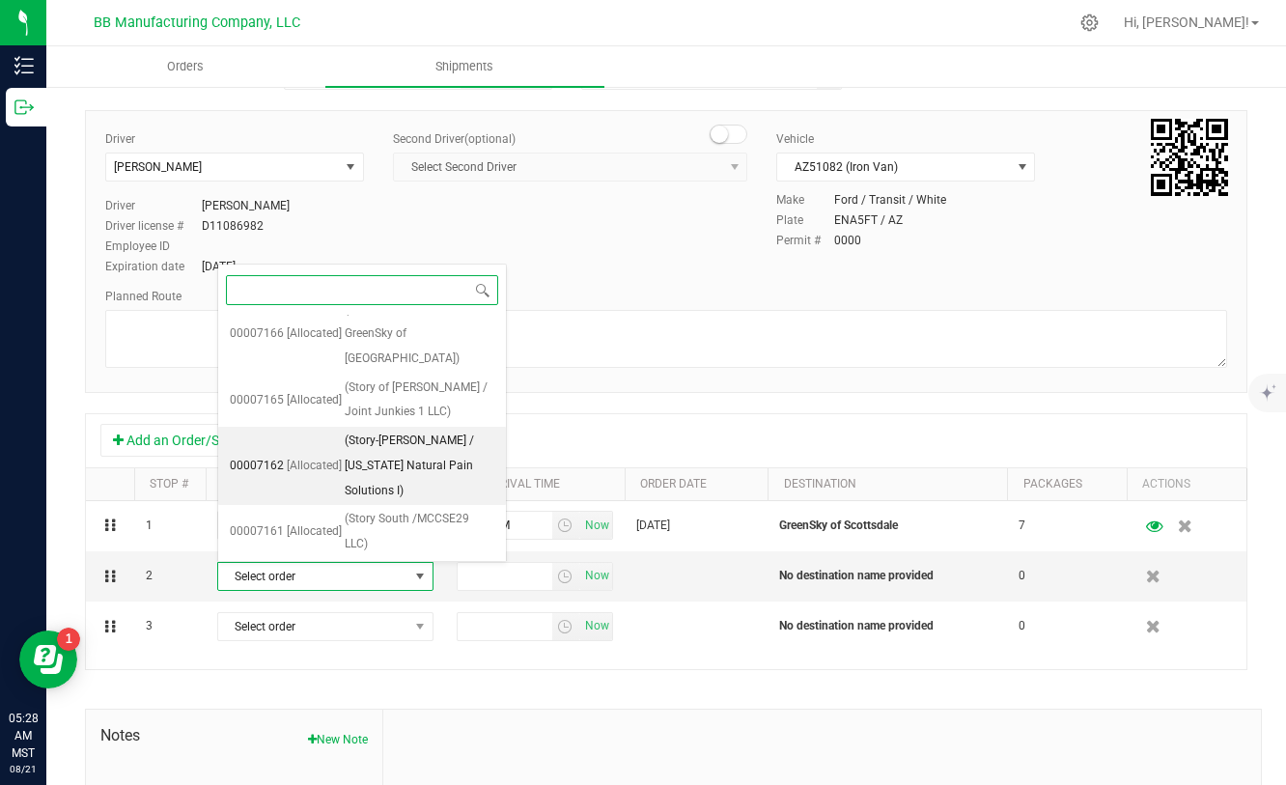
scroll to position [276, 0]
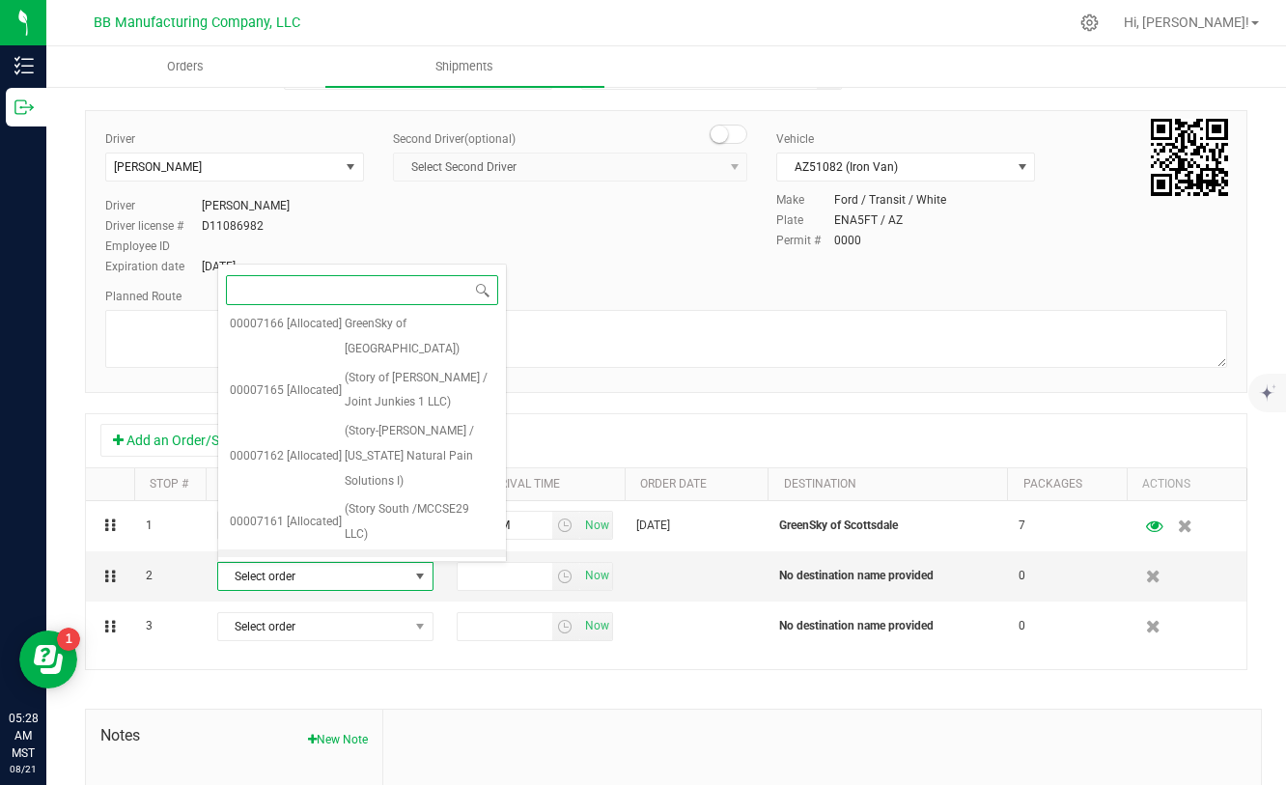
click at [359, 551] on span "(Story North / Total Health & Wellness Inc)" at bounding box center [420, 575] width 150 height 49
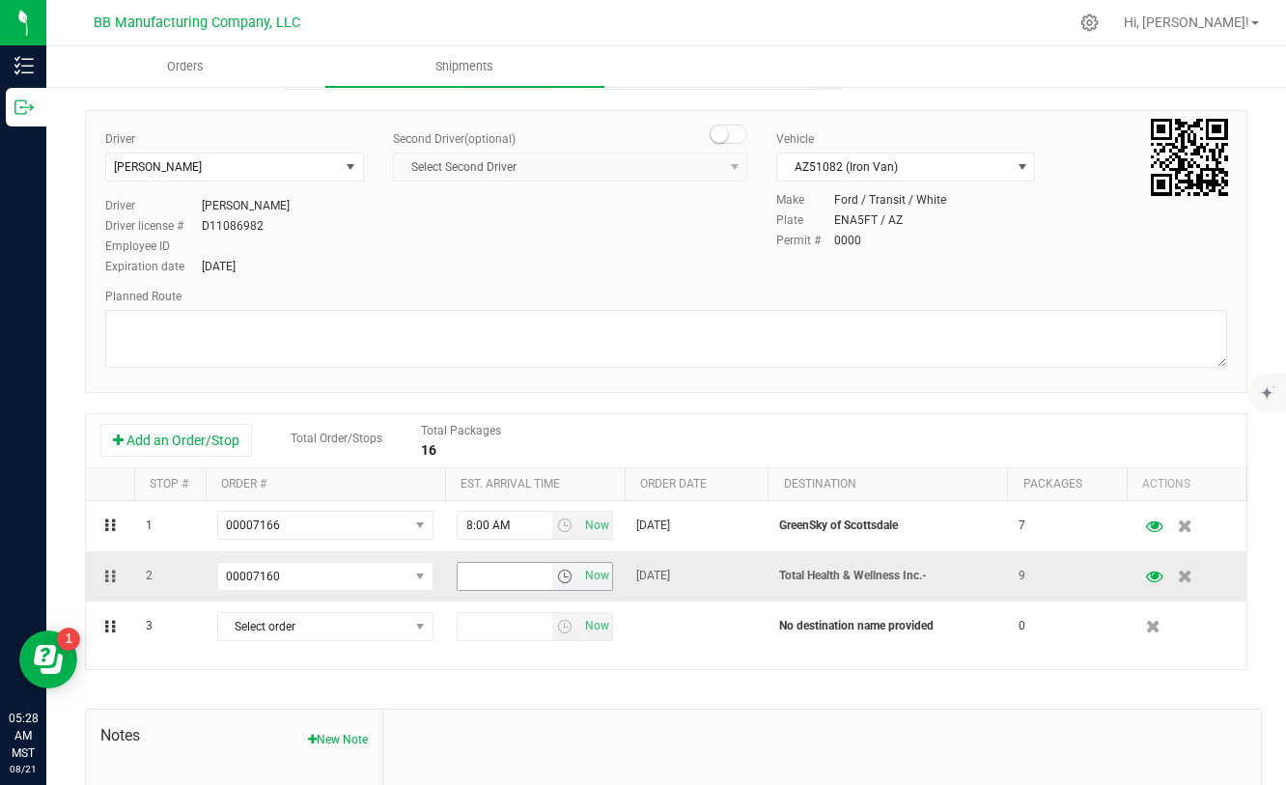
click at [566, 573] on span "select" at bounding box center [564, 576] width 15 height 15
click at [506, 421] on li "10:00 AM" at bounding box center [534, 418] width 153 height 25
click at [569, 578] on span "select" at bounding box center [564, 576] width 15 height 15
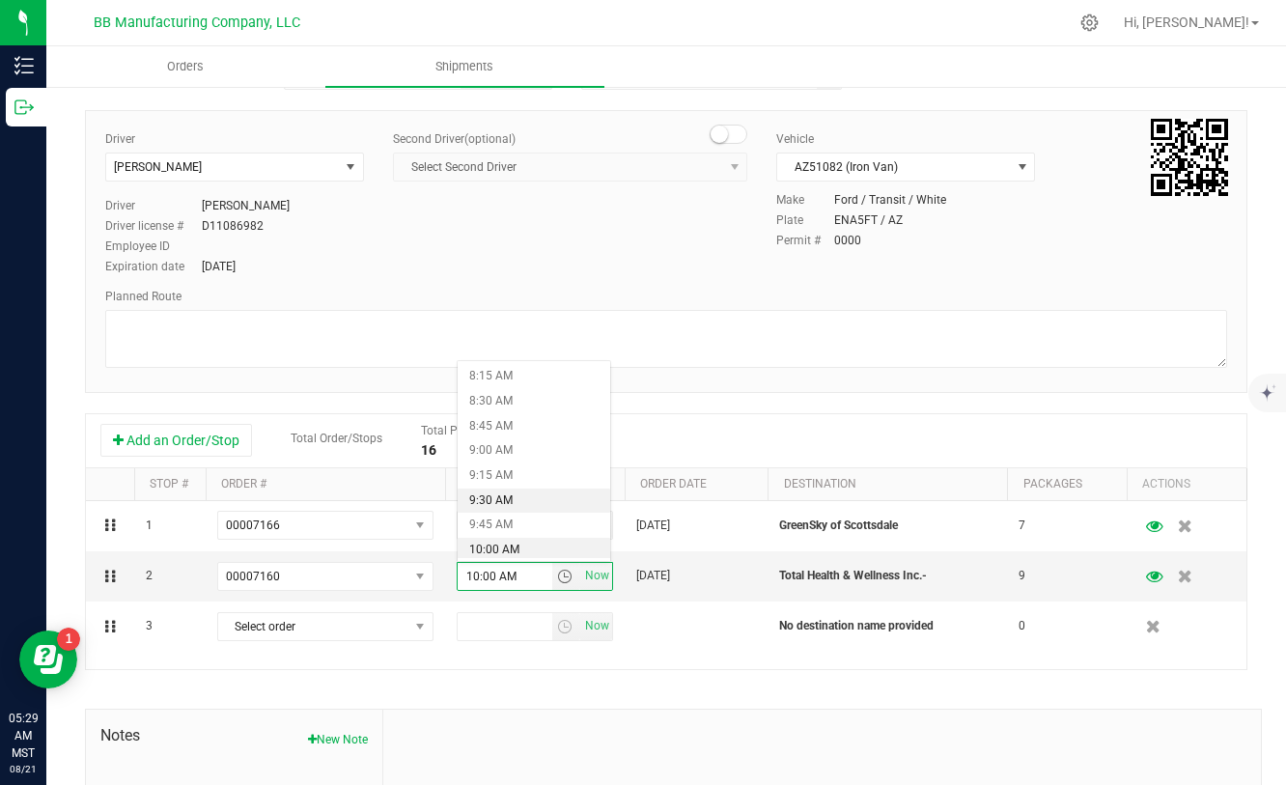
click at [542, 498] on li "9:30 AM" at bounding box center [534, 500] width 153 height 25
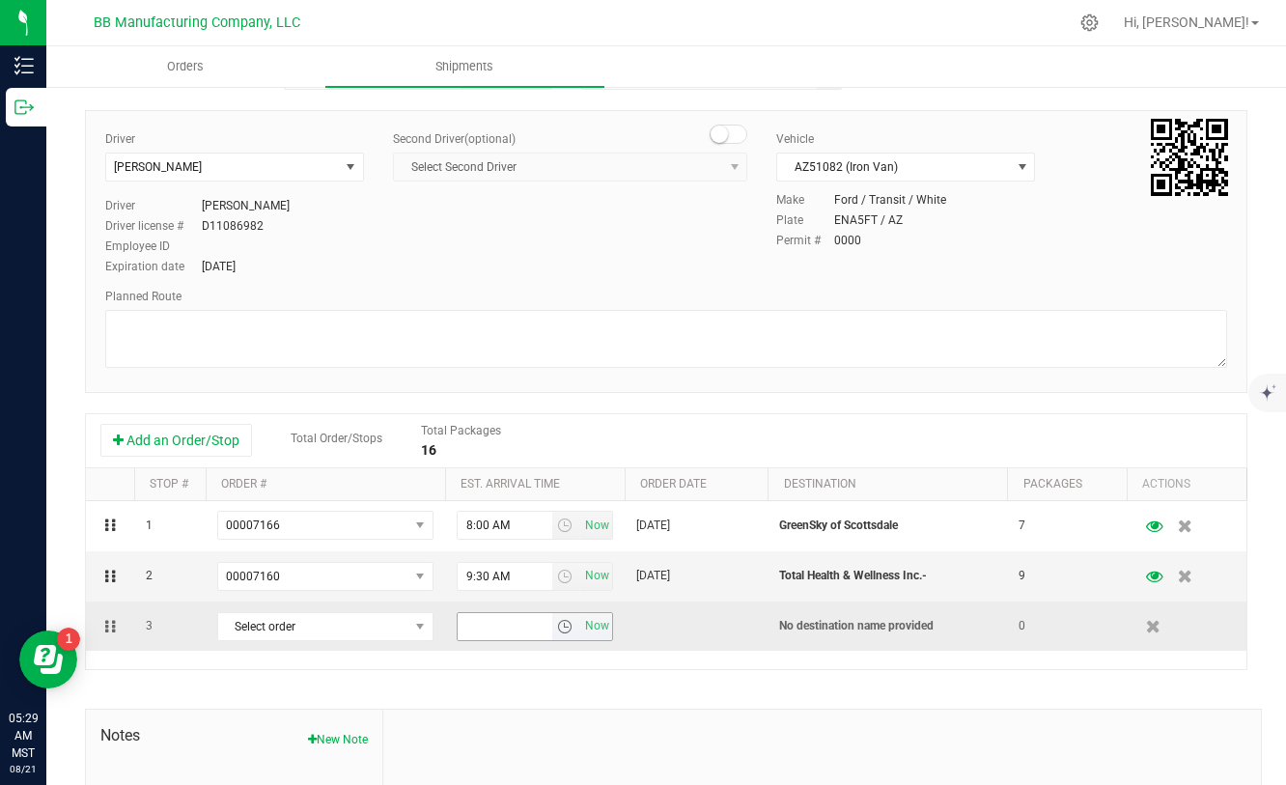
click at [566, 631] on span "select" at bounding box center [564, 626] width 15 height 15
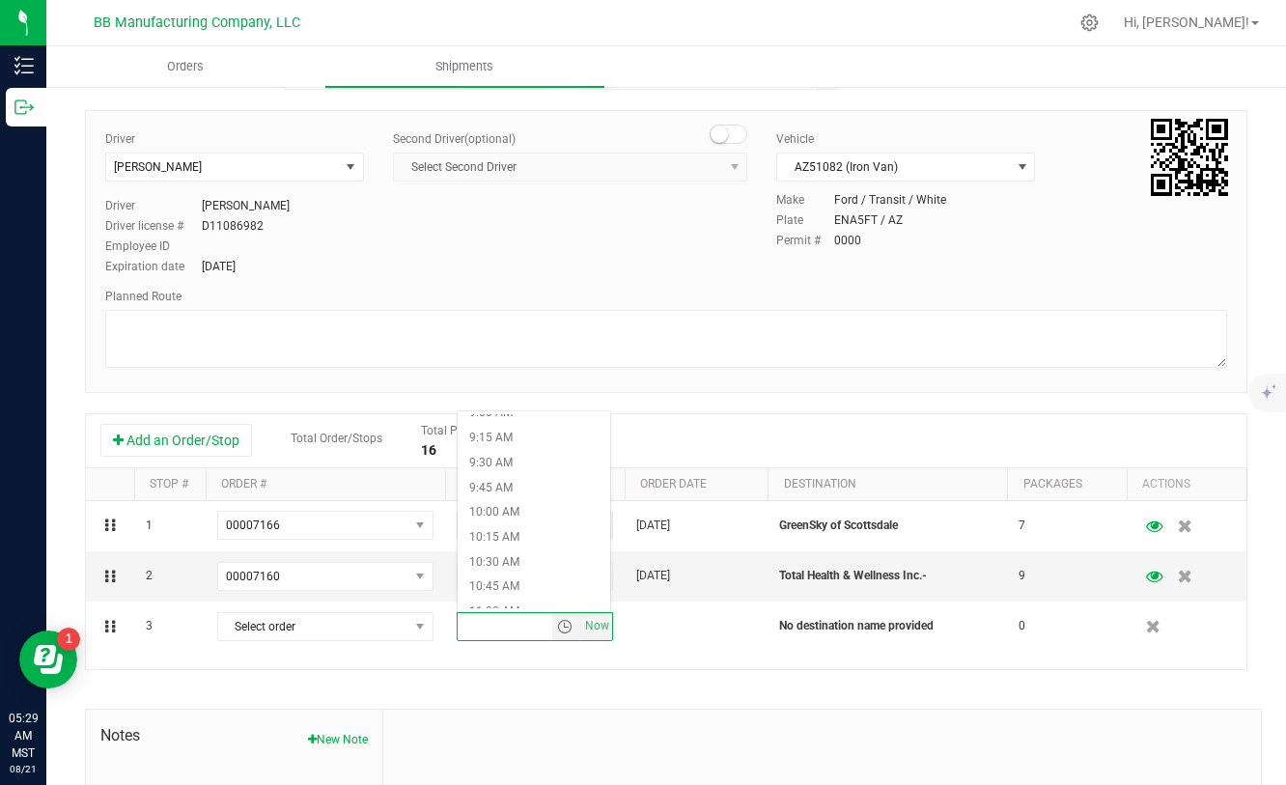
scroll to position [976, 0]
click at [504, 536] on li "11:00 AM" at bounding box center [534, 542] width 153 height 25
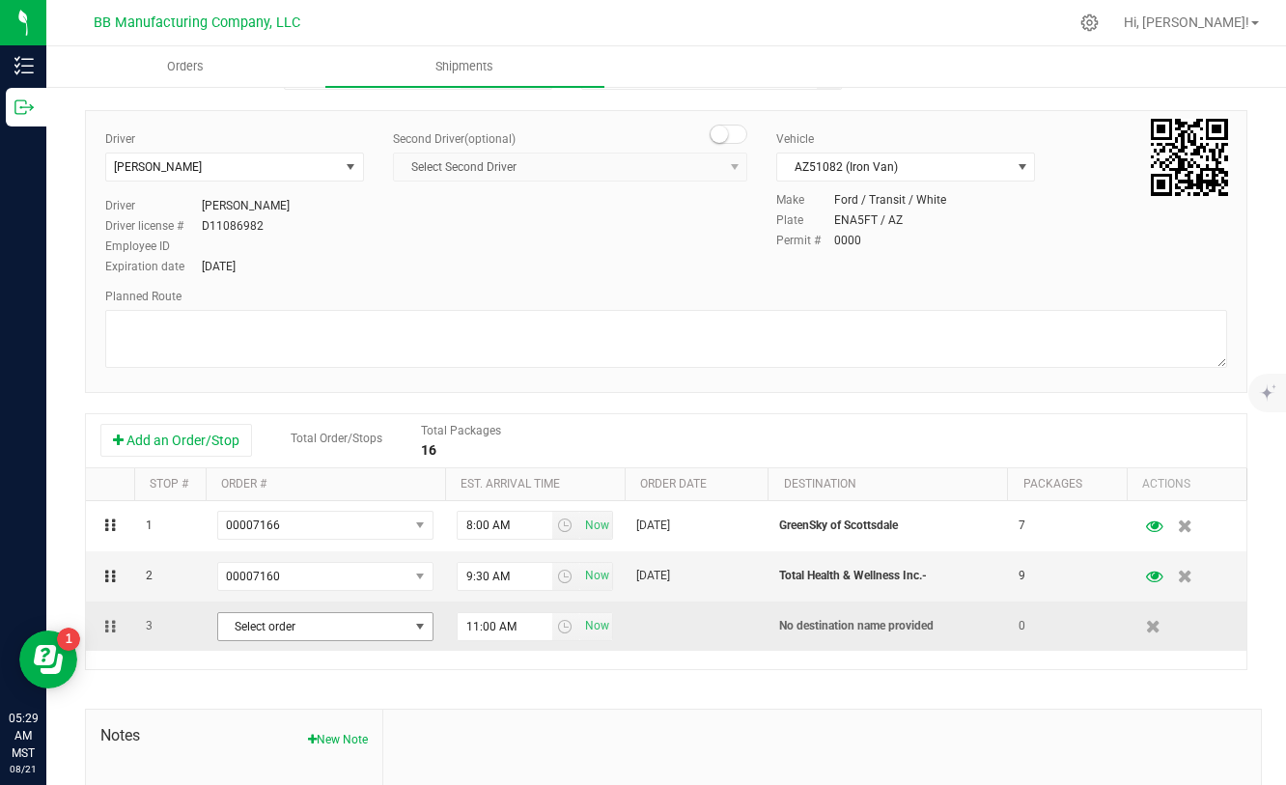
click at [412, 627] on span "select" at bounding box center [419, 626] width 15 height 15
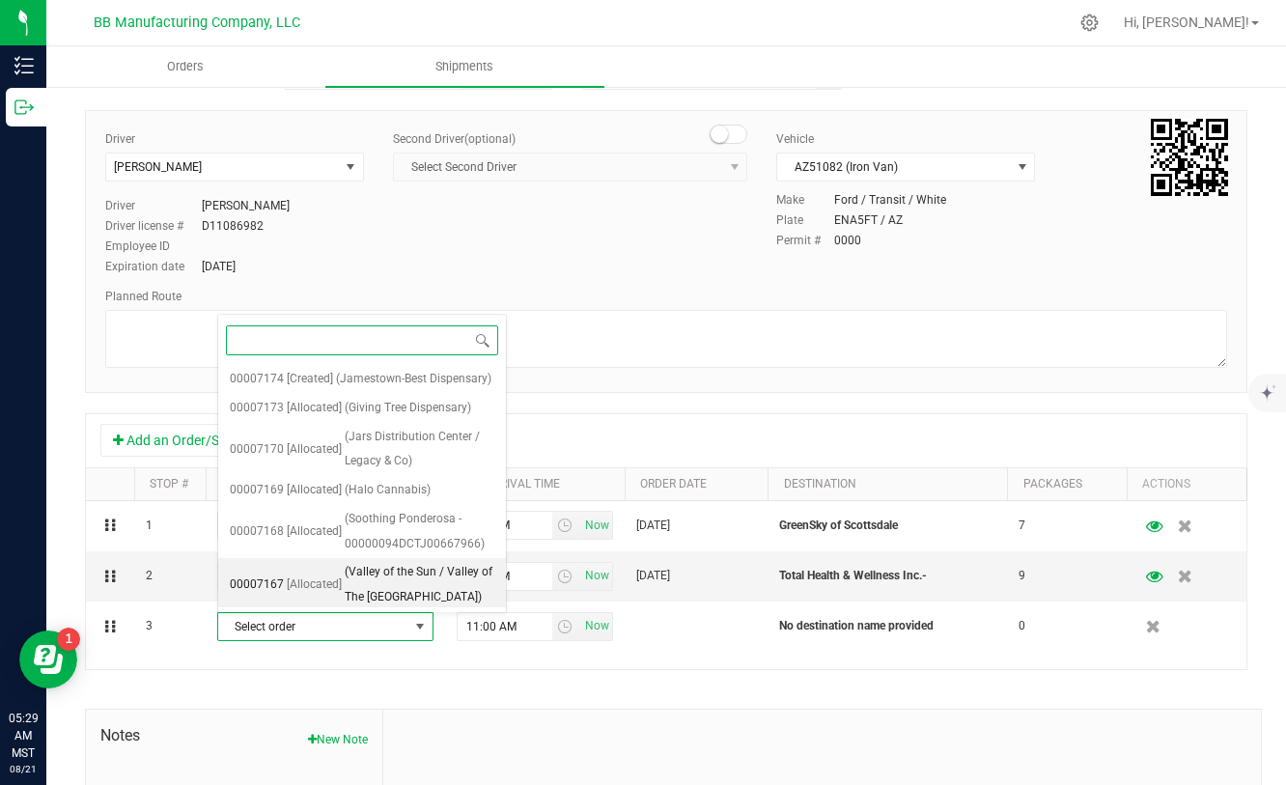
click at [413, 588] on span "(Valley of the Sun / Valley of The [GEOGRAPHIC_DATA])" at bounding box center [420, 584] width 150 height 49
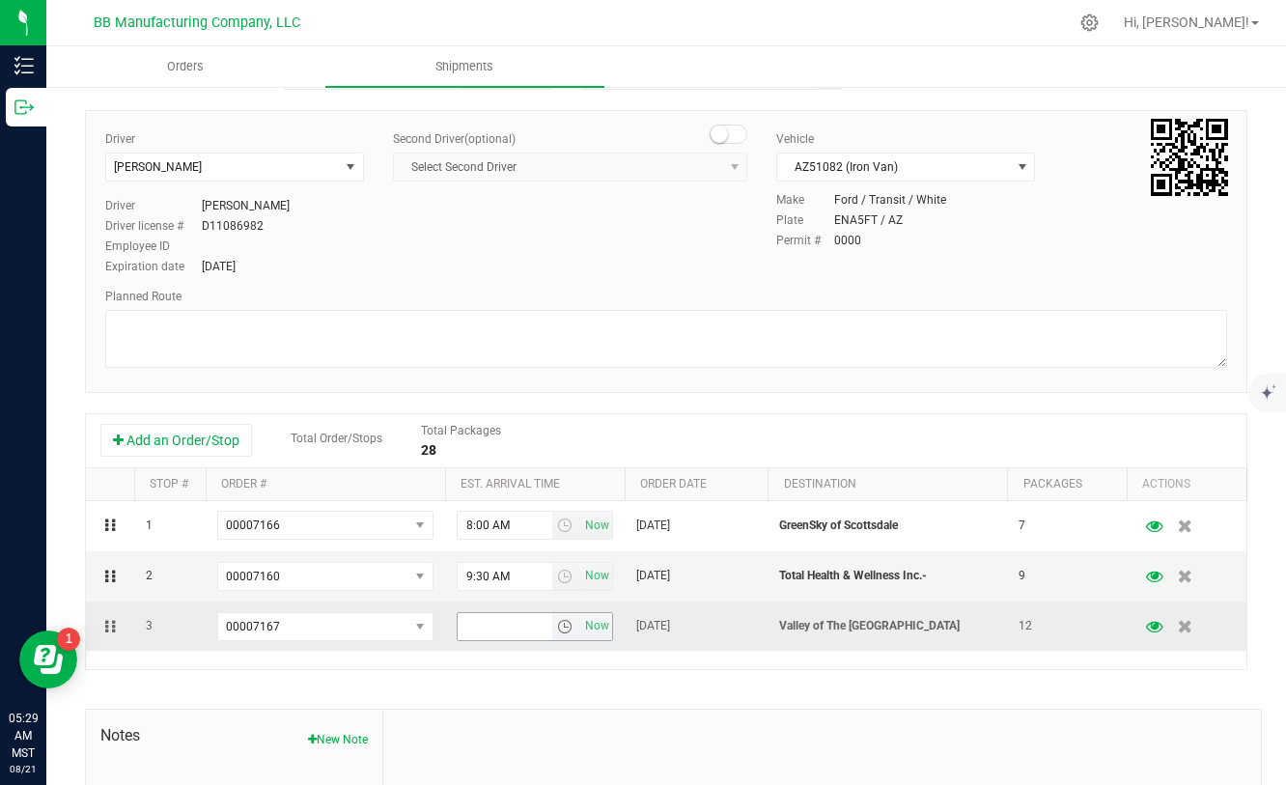
click at [567, 627] on span "select" at bounding box center [564, 626] width 15 height 15
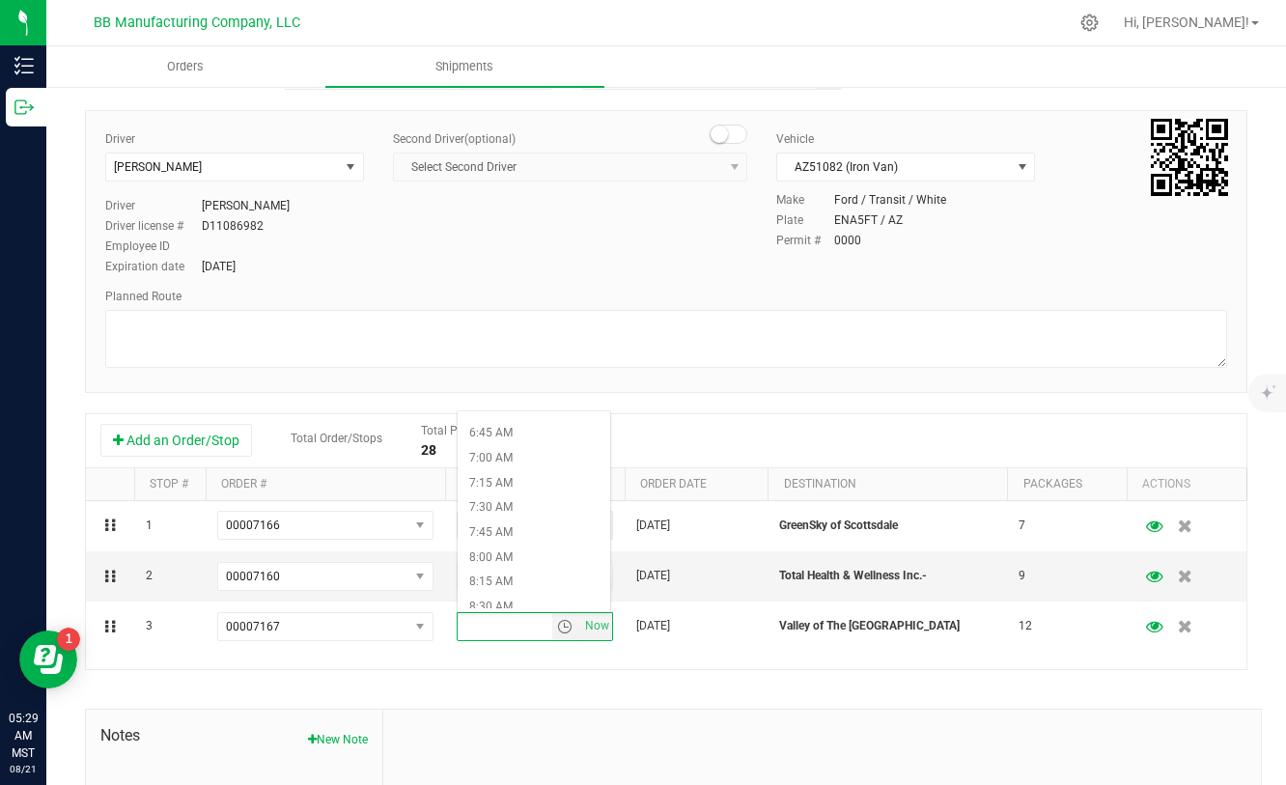
scroll to position [948, 0]
click at [535, 564] on li "11:00 AM" at bounding box center [534, 570] width 153 height 25
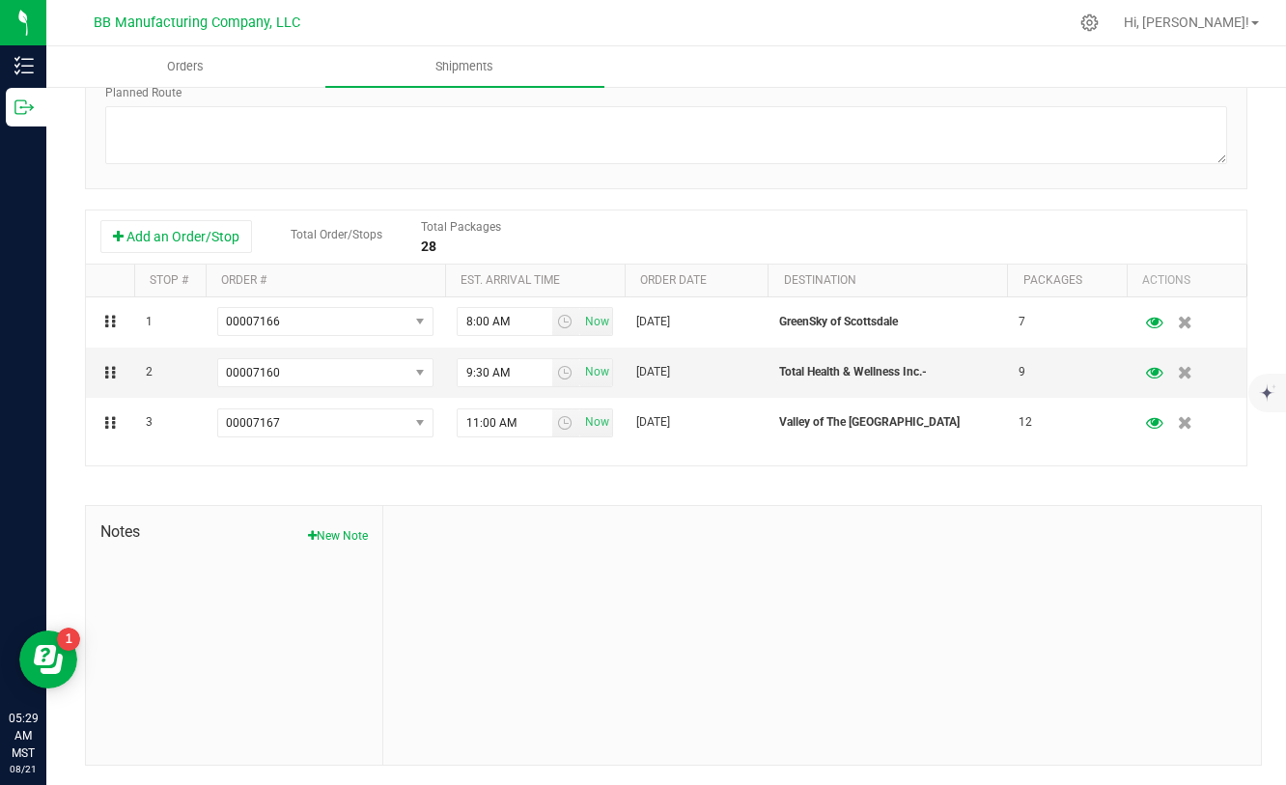
scroll to position [0, 0]
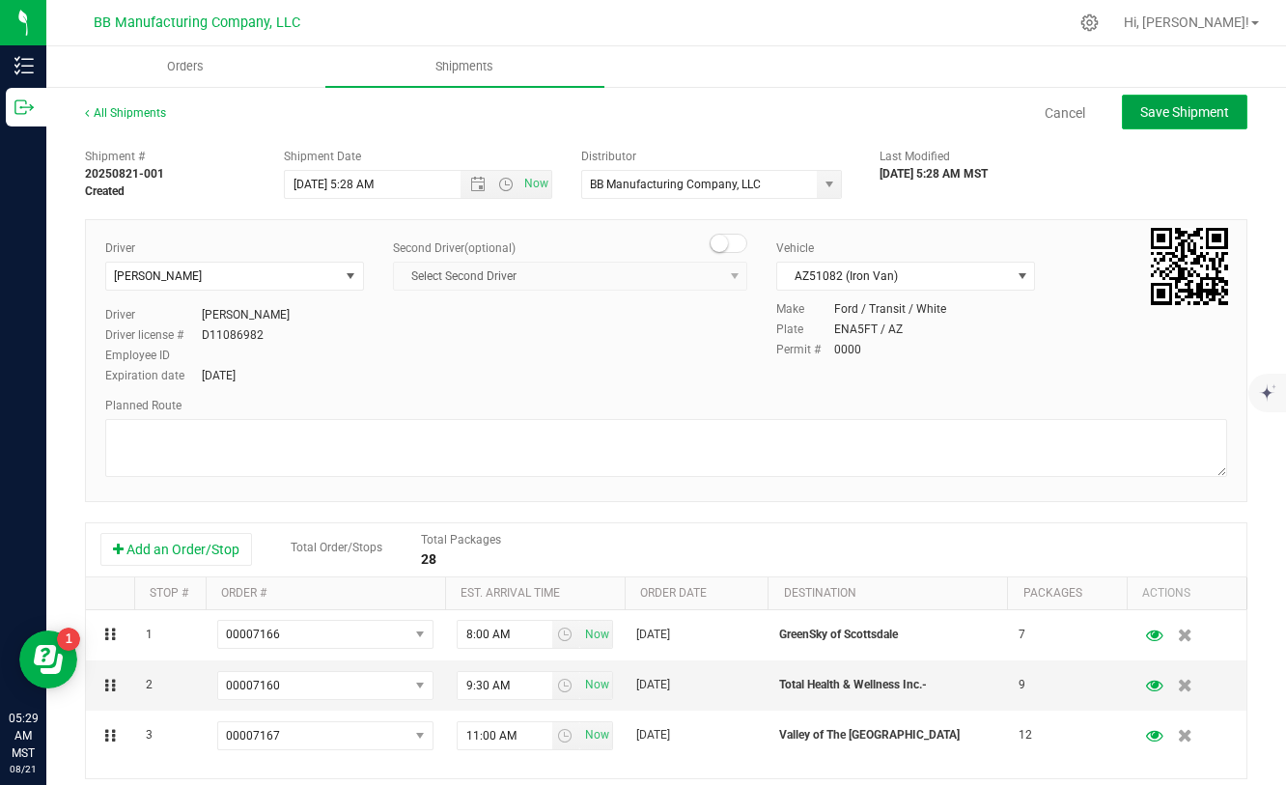
click at [1149, 115] on span "Save Shipment" at bounding box center [1184, 111] width 89 height 15
type input "[DATE] 12:28 PM"
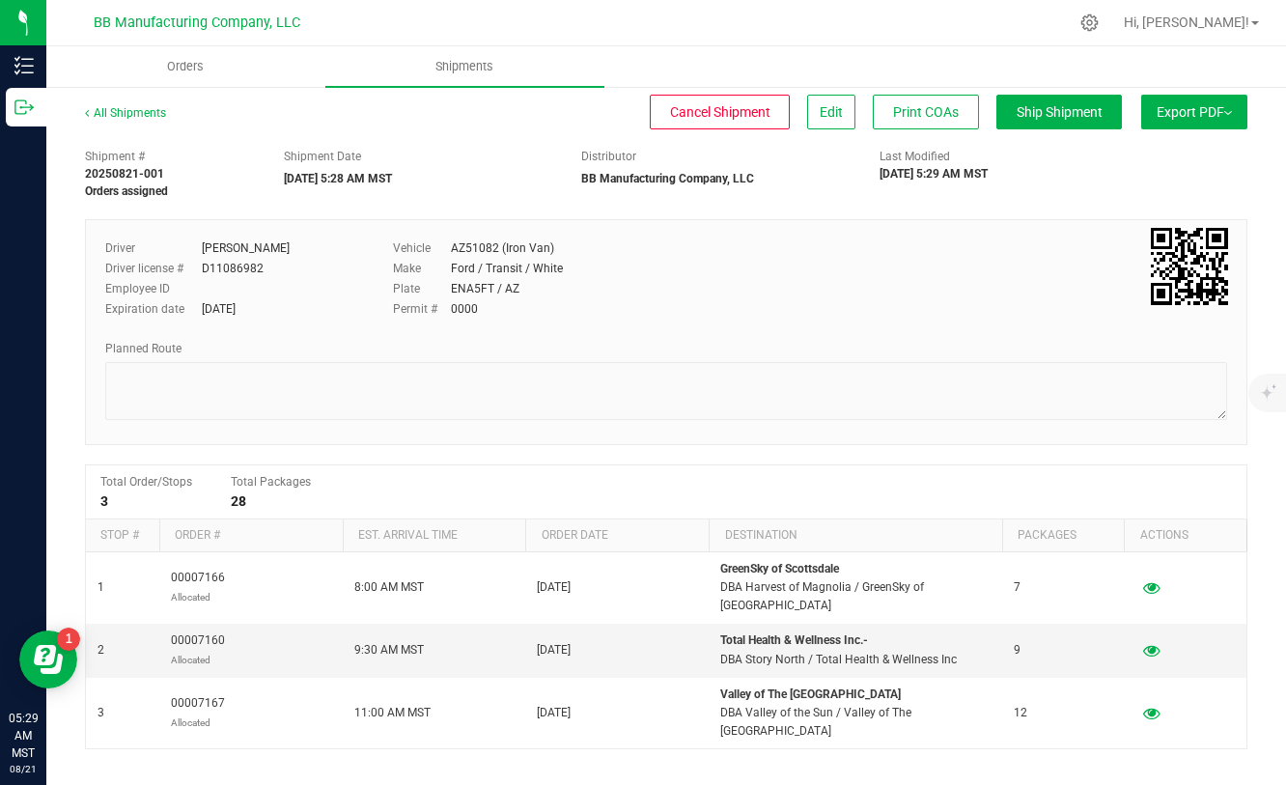
click at [1191, 117] on button "Export PDF" at bounding box center [1194, 112] width 106 height 35
click at [1158, 152] on span "Manifest by Package ID" at bounding box center [1165, 155] width 123 height 14
click at [1192, 20] on span "Hi, [PERSON_NAME]!" at bounding box center [1186, 21] width 125 height 15
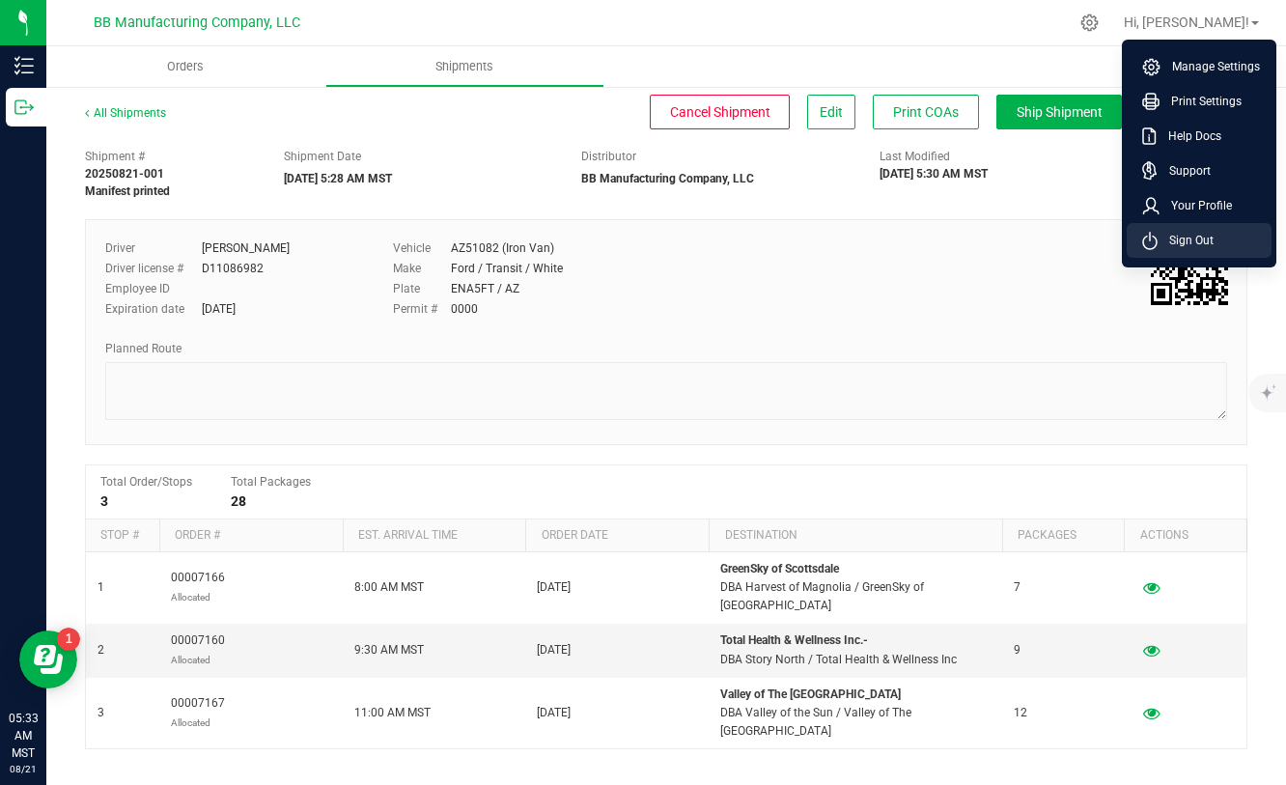
click at [1185, 253] on li "Sign Out" at bounding box center [1198, 240] width 145 height 35
